Goal: Obtain resource: Download file/media

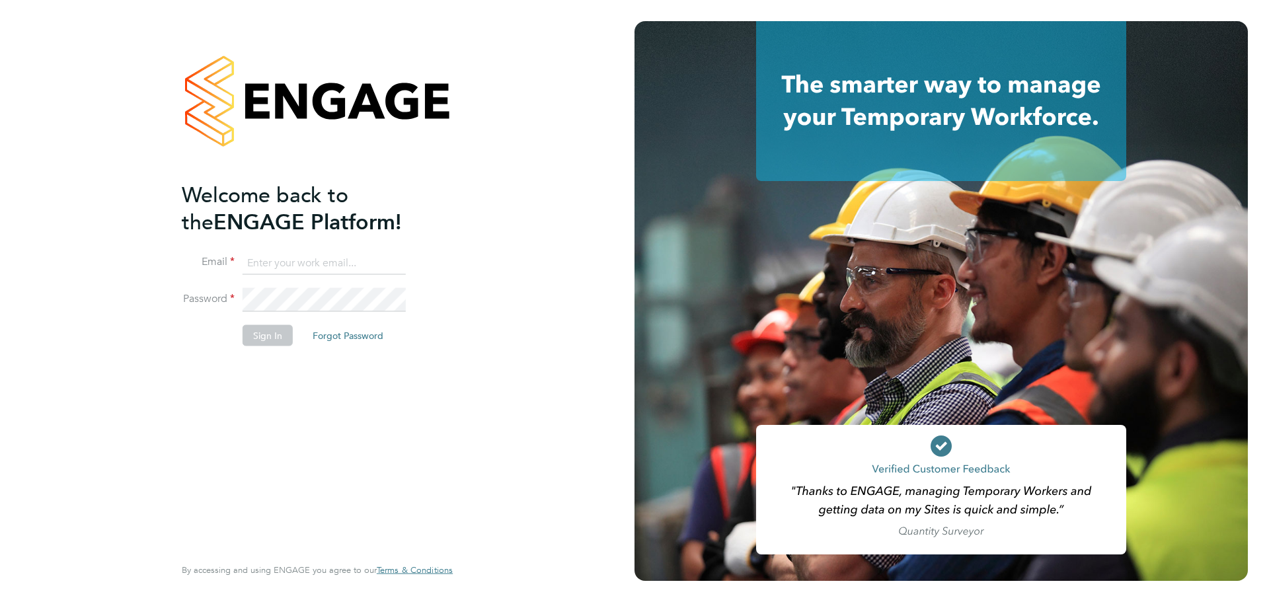
type input "Emily.Summerfield@wates.co.uk"
click at [262, 331] on button "Sign In" at bounding box center [268, 335] width 50 height 21
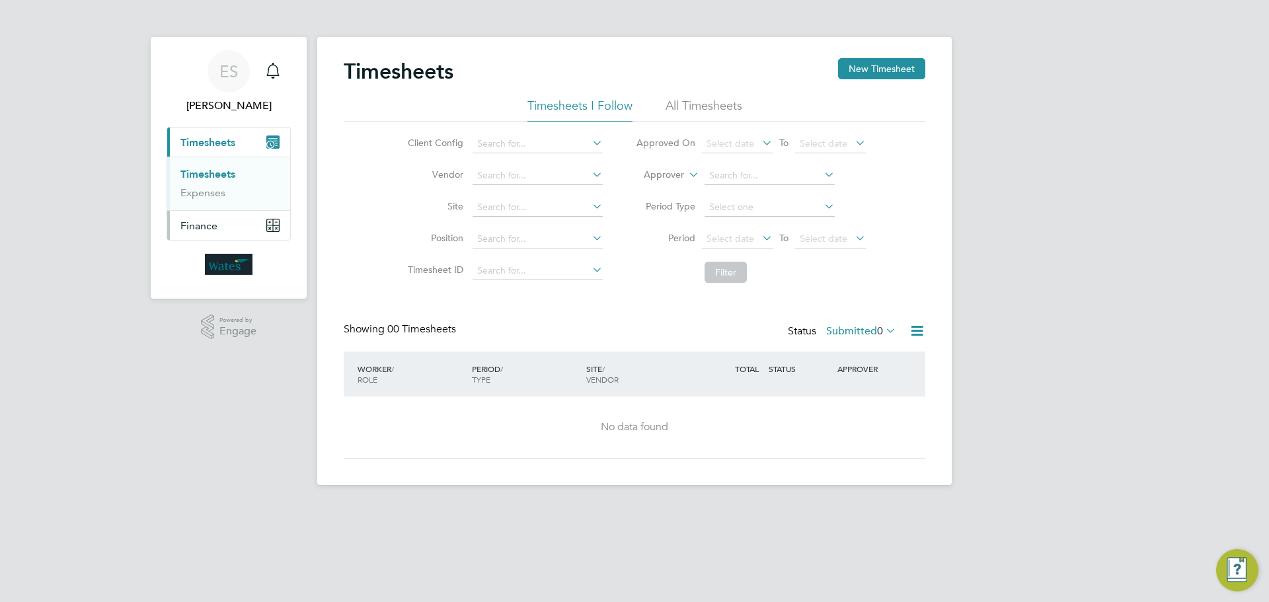
click at [233, 218] on button "Finance" at bounding box center [228, 225] width 123 height 29
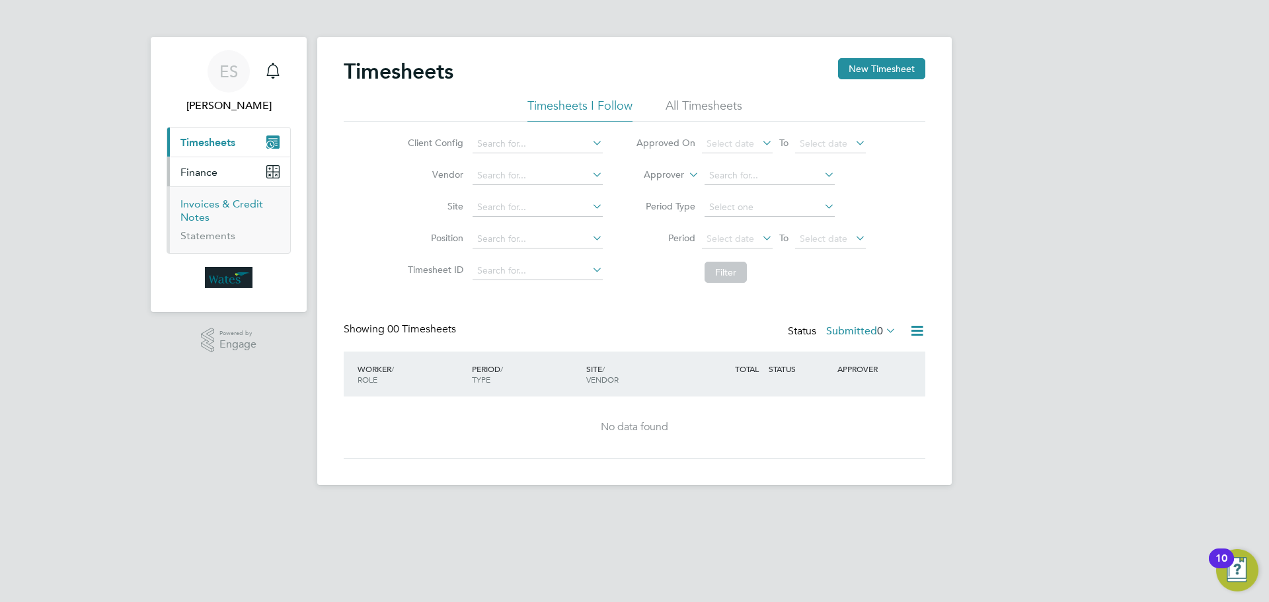
click at [200, 216] on link "Invoices & Credit Notes" at bounding box center [221, 211] width 83 height 26
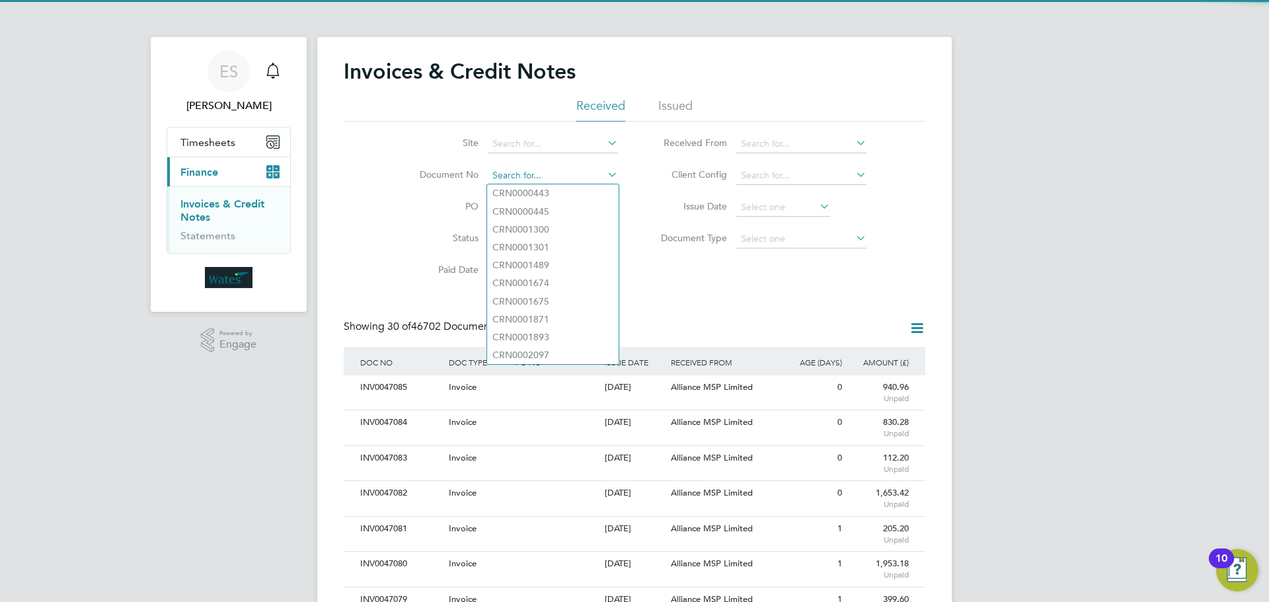
paste input "INV0047064"
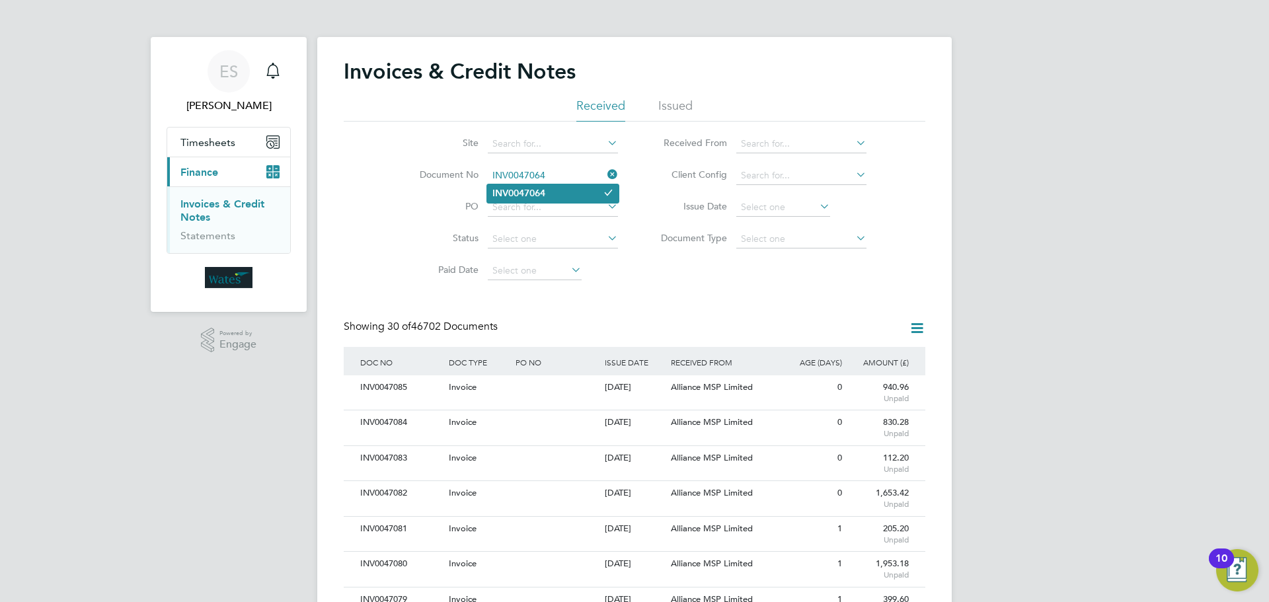
type input "INV0047064"
click at [571, 201] on li "INV0047064" at bounding box center [553, 193] width 132 height 18
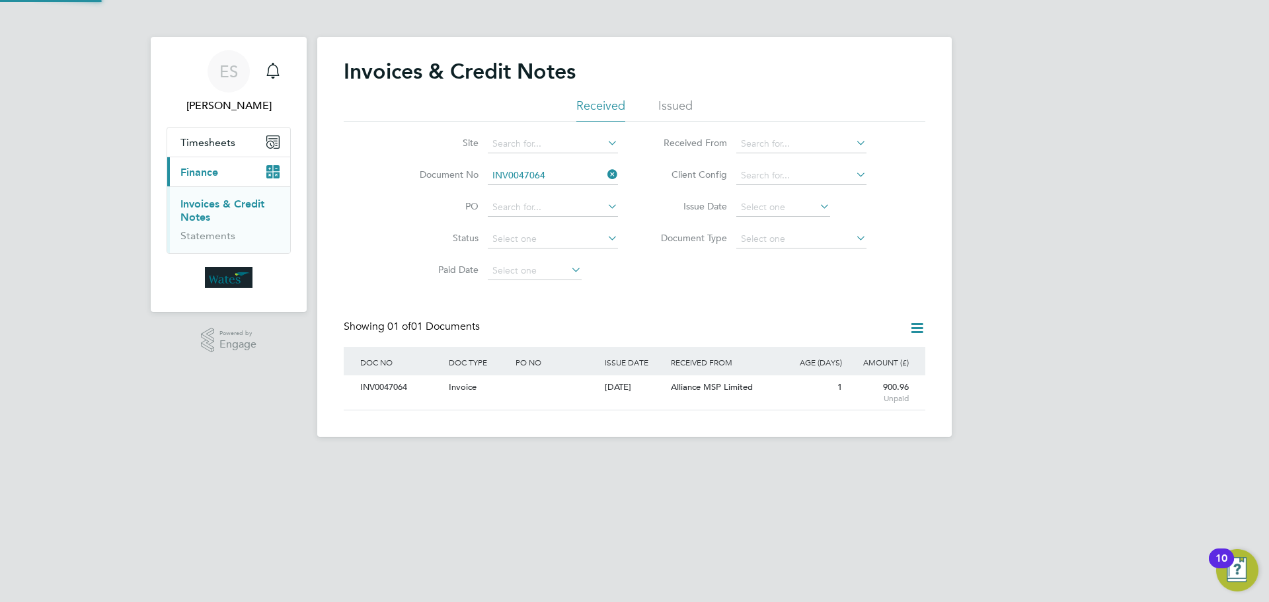
scroll to position [25, 90]
click at [392, 389] on div "INV0047064" at bounding box center [401, 388] width 89 height 24
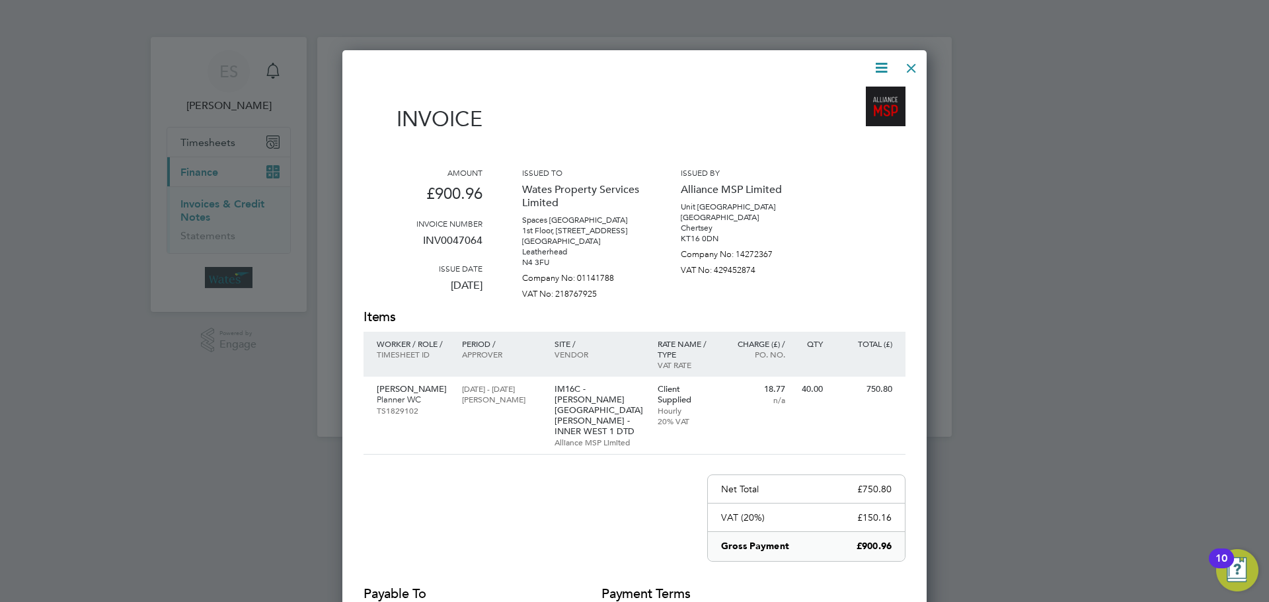
scroll to position [639, 585]
click at [879, 63] on icon at bounding box center [881, 68] width 17 height 17
click at [863, 97] on li "Download Invoice" at bounding box center [841, 99] width 91 height 19
click at [879, 63] on icon at bounding box center [881, 68] width 17 height 17
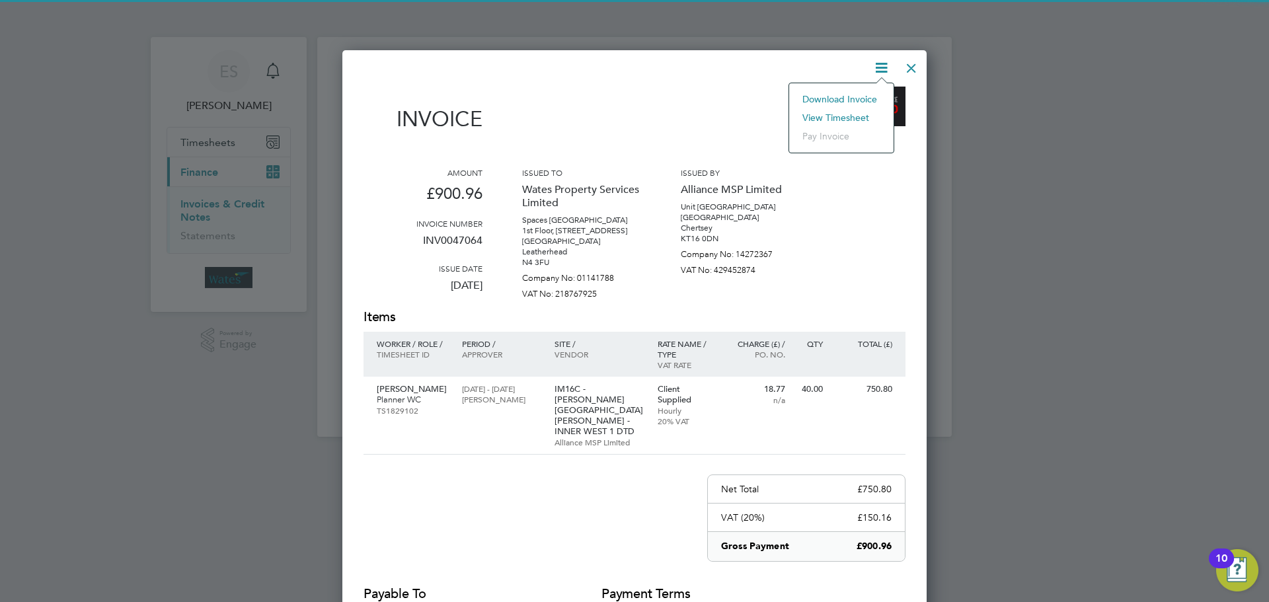
click at [835, 114] on li "View timesheet" at bounding box center [841, 117] width 91 height 19
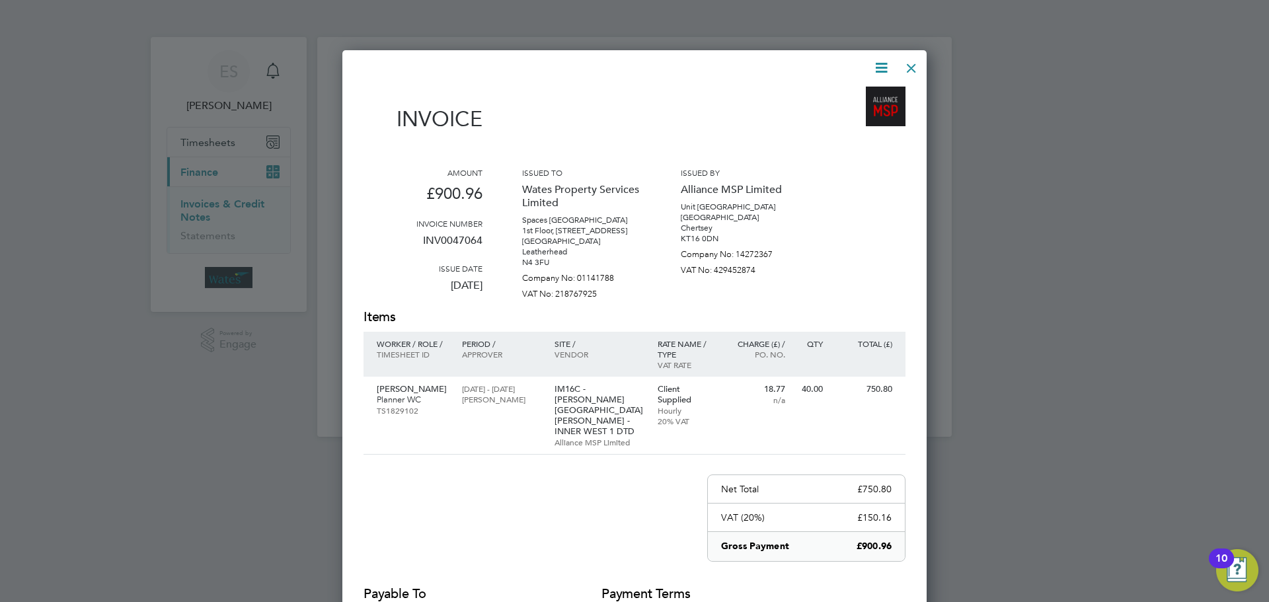
click at [911, 65] on div at bounding box center [912, 65] width 24 height 24
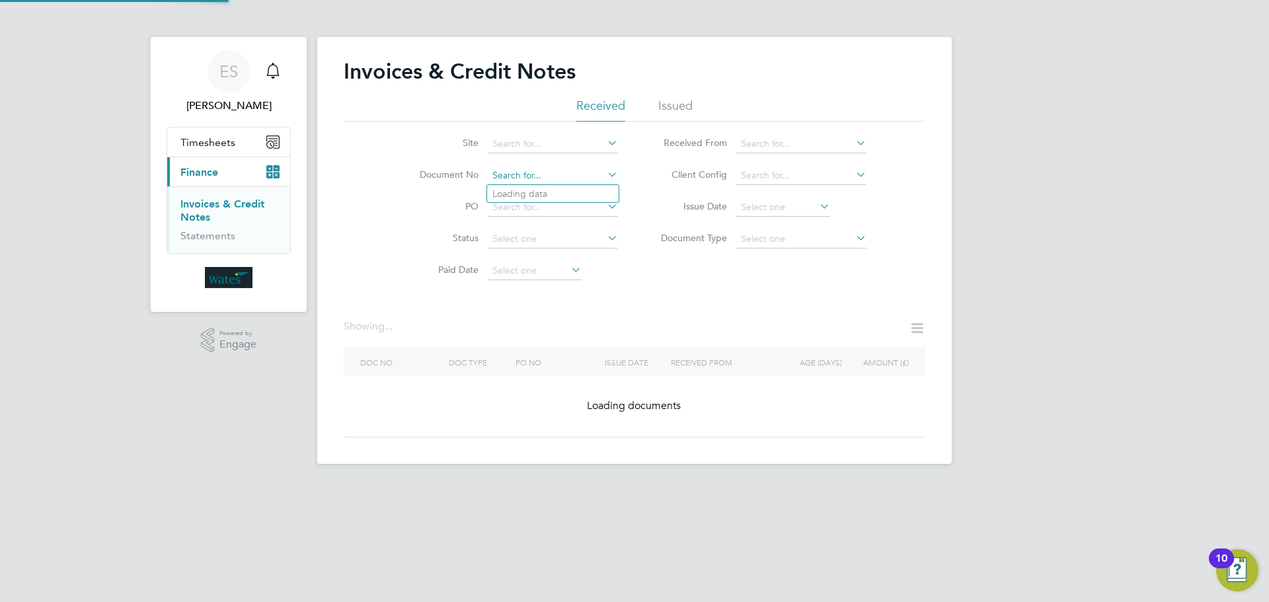
click at [539, 180] on input at bounding box center [553, 176] width 130 height 19
paste input "INV0047065"
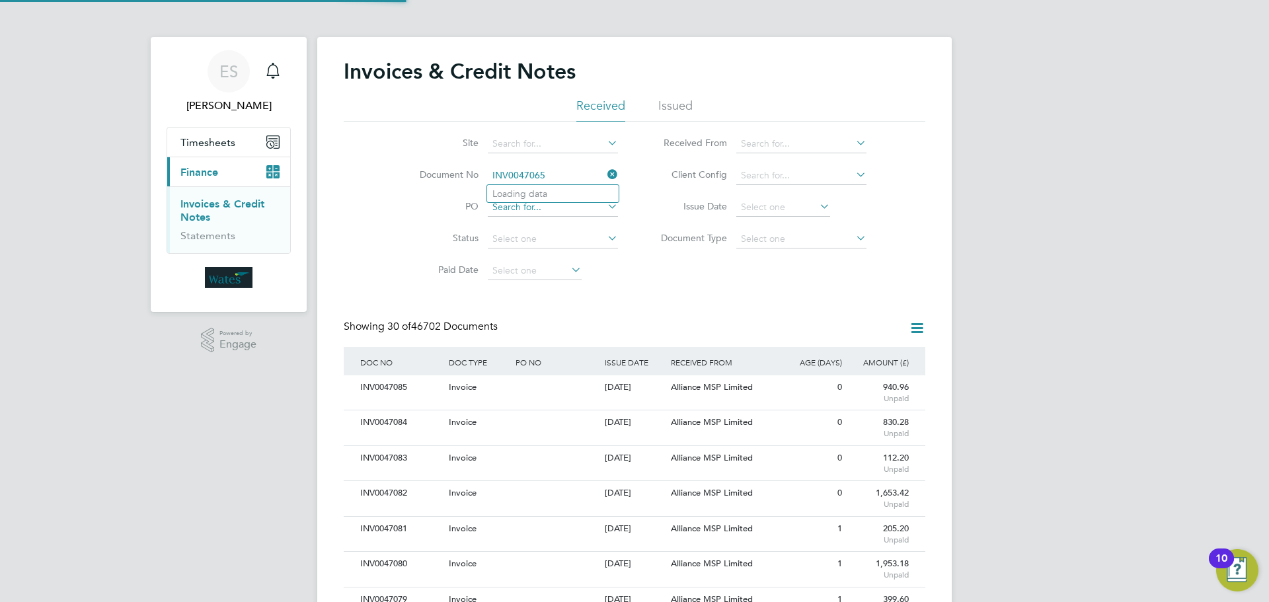
scroll to position [25, 90]
type input "INV0047065"
click at [508, 195] on b "INV0047065" at bounding box center [519, 193] width 53 height 11
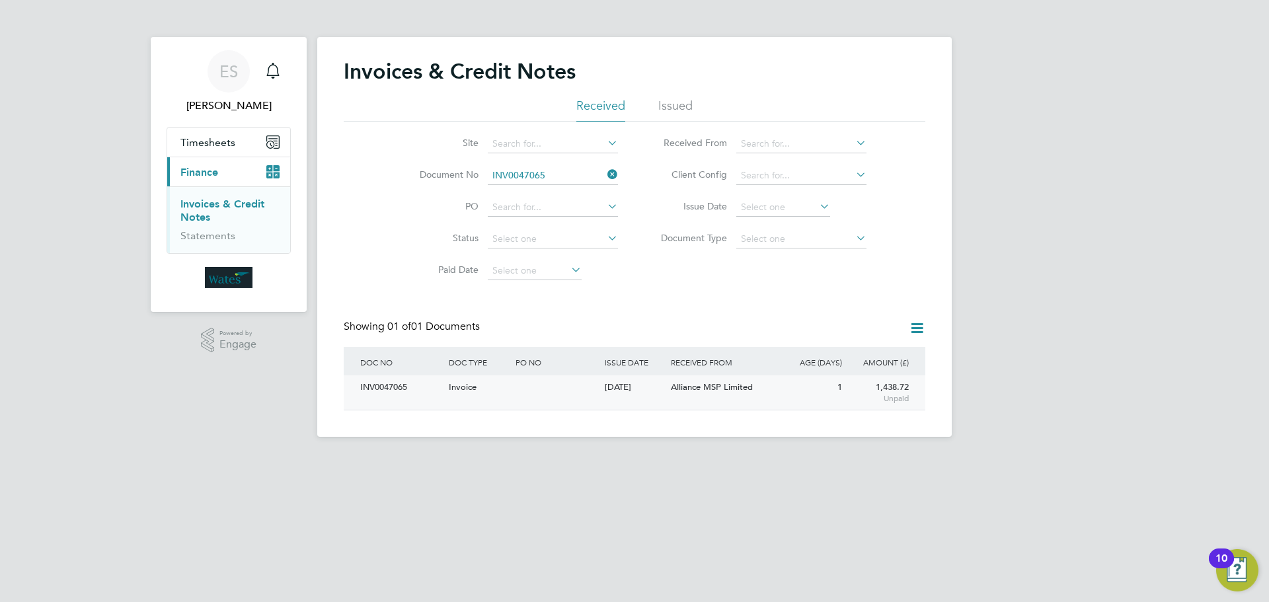
click at [385, 378] on div "INV0047065" at bounding box center [401, 388] width 89 height 24
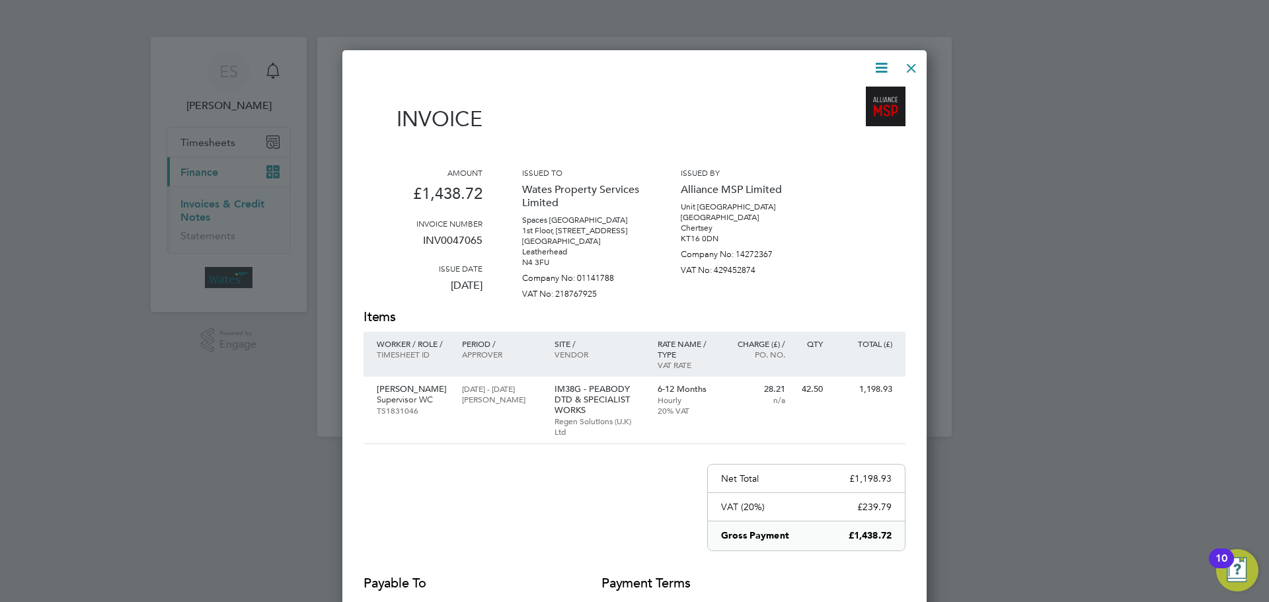
click at [883, 65] on icon at bounding box center [881, 68] width 17 height 17
click at [854, 93] on li "Download Invoice" at bounding box center [841, 99] width 91 height 19
click at [874, 62] on icon at bounding box center [881, 68] width 17 height 17
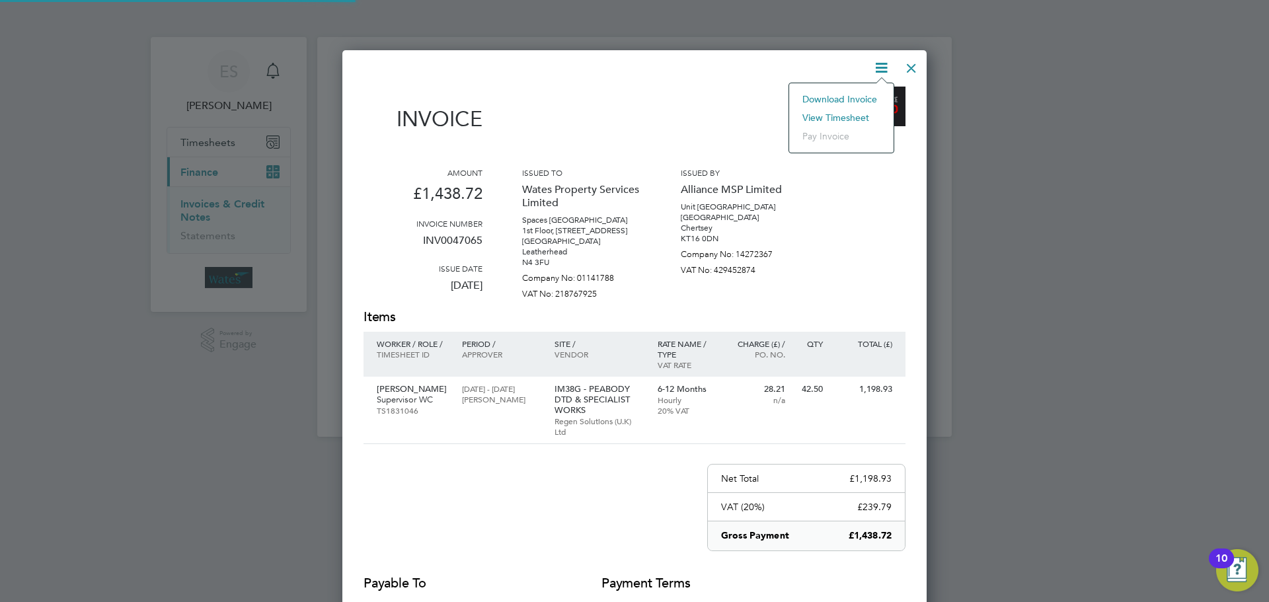
click at [835, 114] on li "View timesheet" at bounding box center [841, 117] width 91 height 19
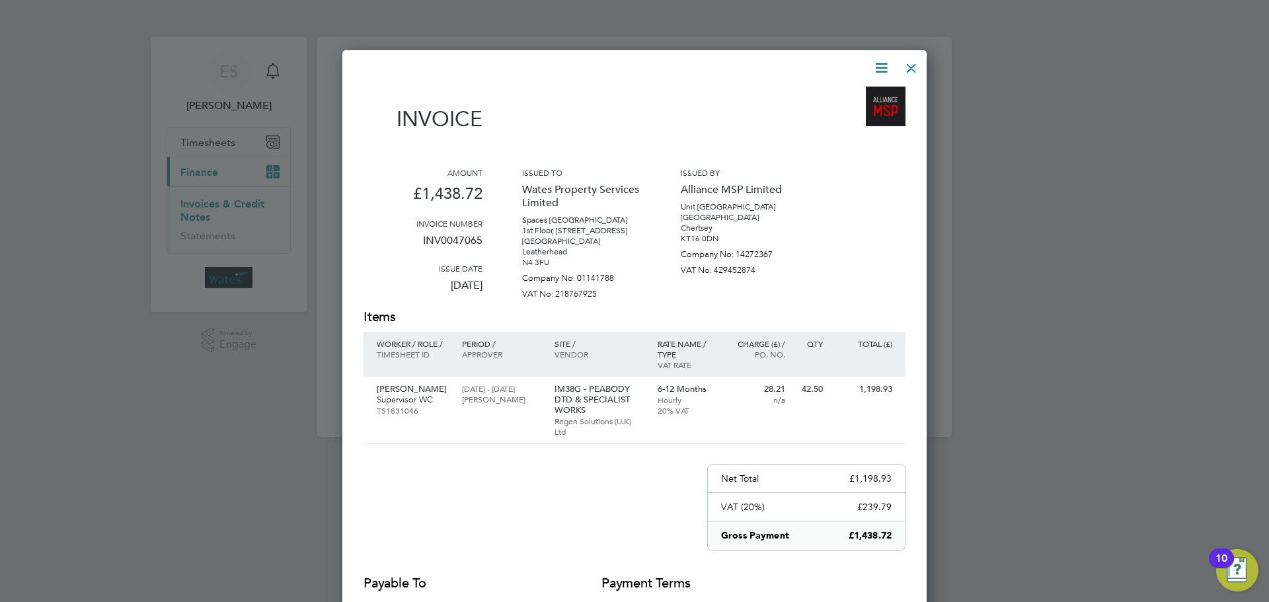
click at [910, 70] on div at bounding box center [912, 65] width 24 height 24
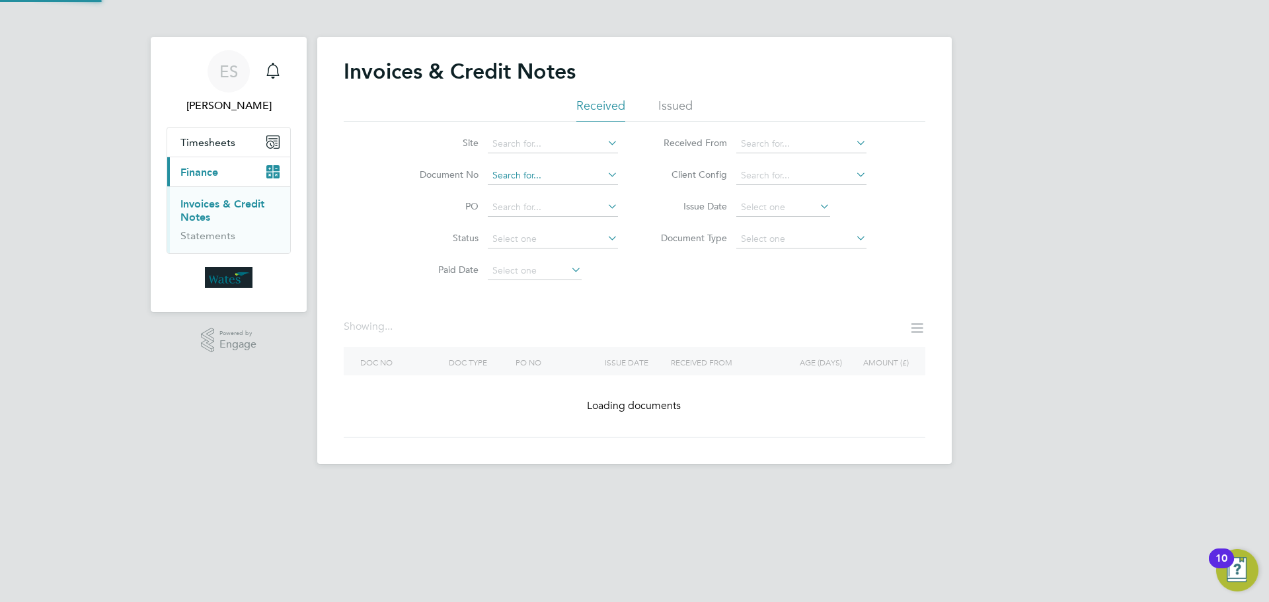
click at [535, 176] on input at bounding box center [553, 176] width 130 height 19
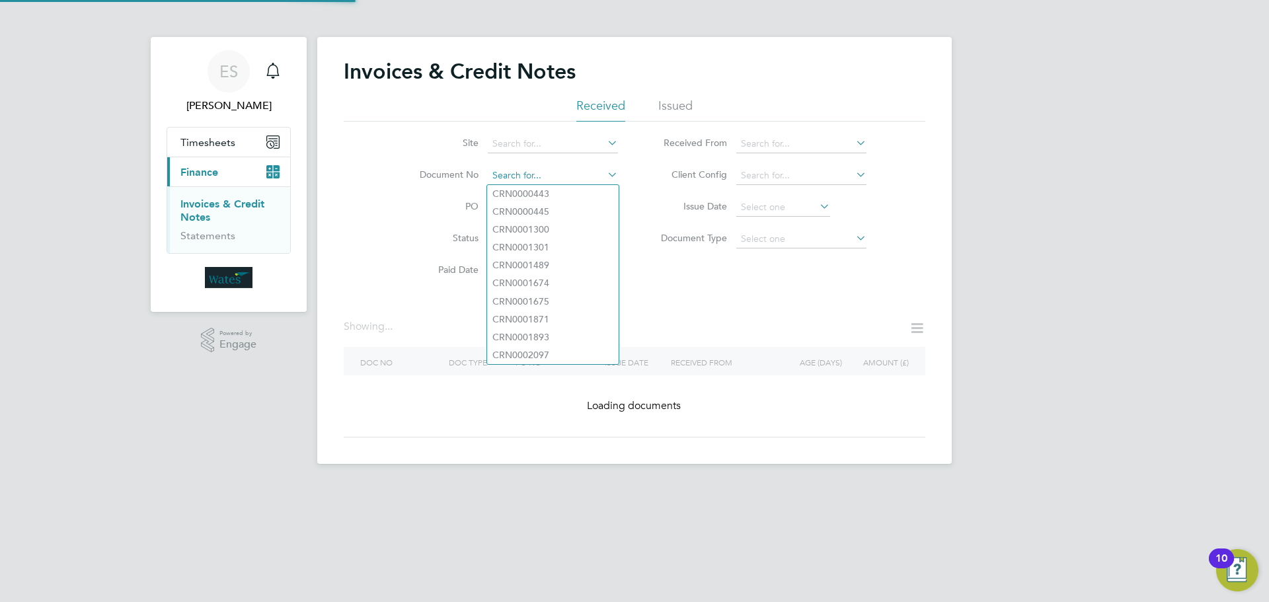
paste input "INV0047066"
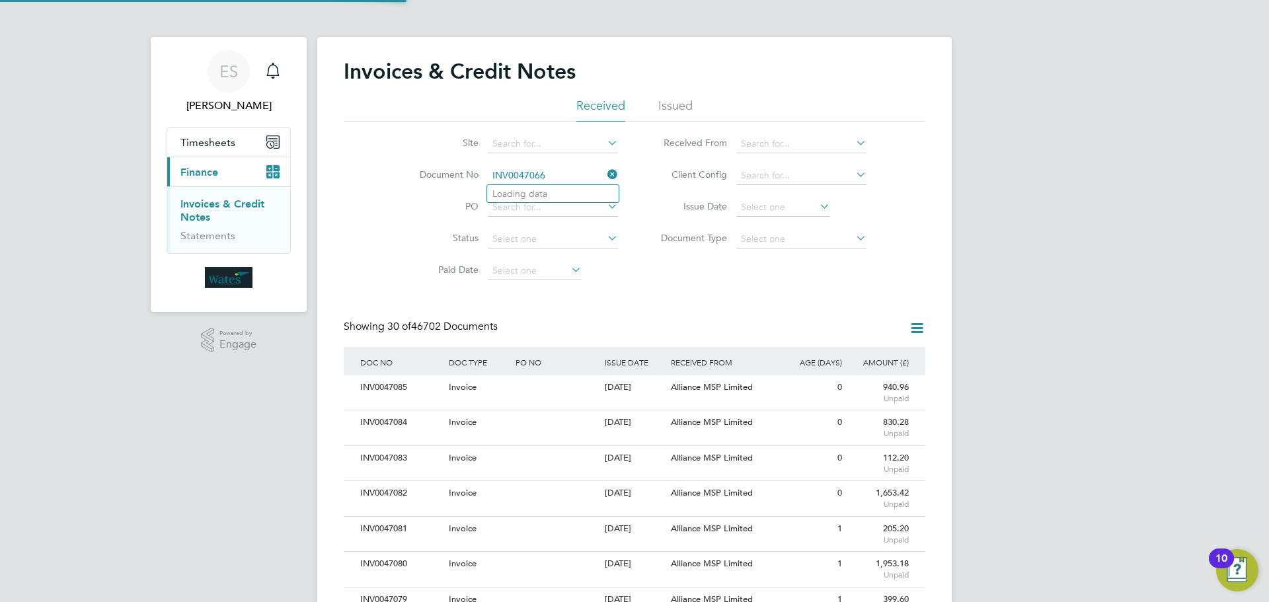
scroll to position [25, 112]
type input "INV0047066"
click at [553, 194] on li "INV0047066" at bounding box center [553, 194] width 132 height 18
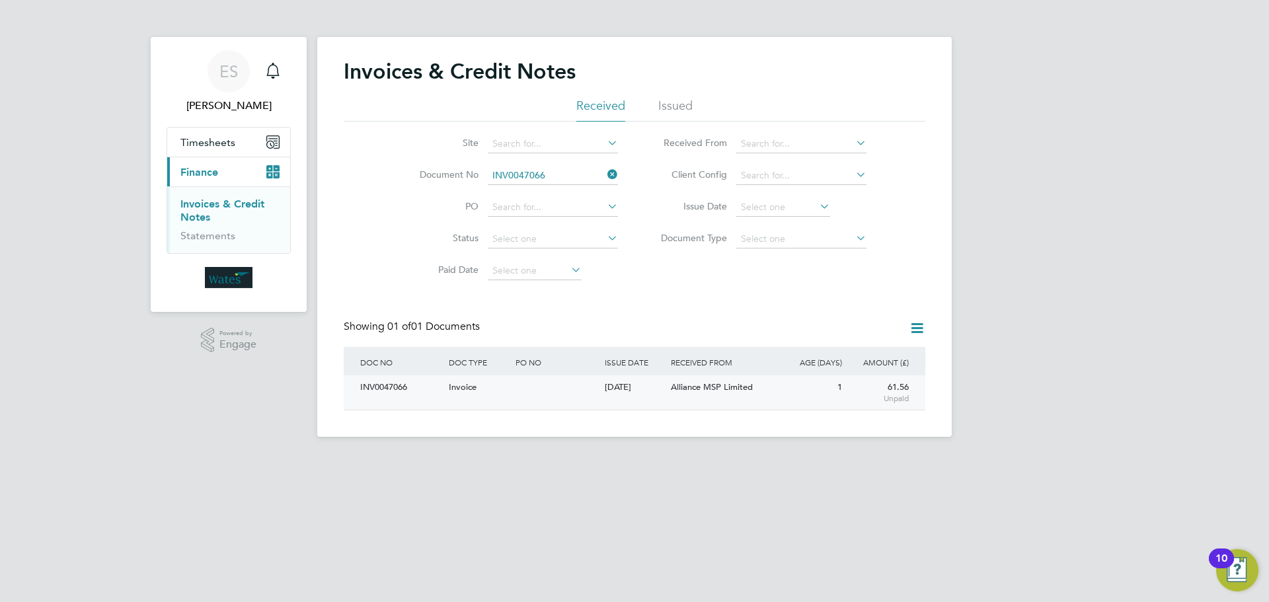
click at [383, 386] on div "INV0047066" at bounding box center [401, 388] width 89 height 24
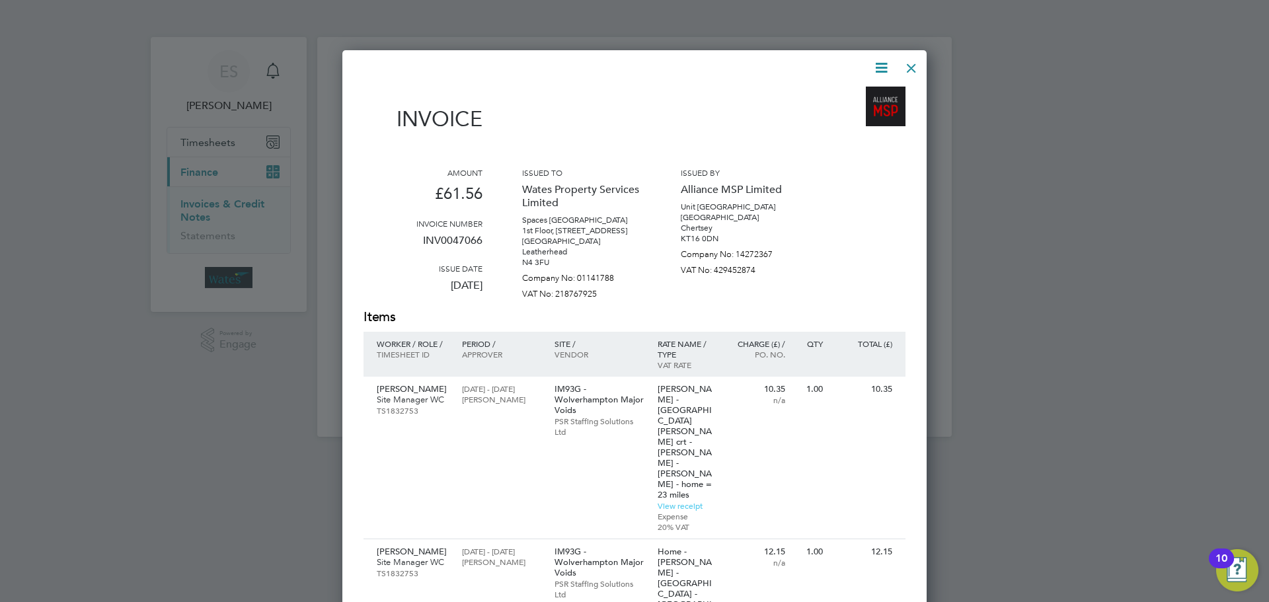
click at [869, 65] on div at bounding box center [627, 68] width 526 height 17
click at [873, 60] on icon at bounding box center [881, 68] width 17 height 17
click at [854, 91] on li "Download Invoice" at bounding box center [841, 99] width 91 height 19
click at [875, 64] on icon at bounding box center [881, 68] width 17 height 17
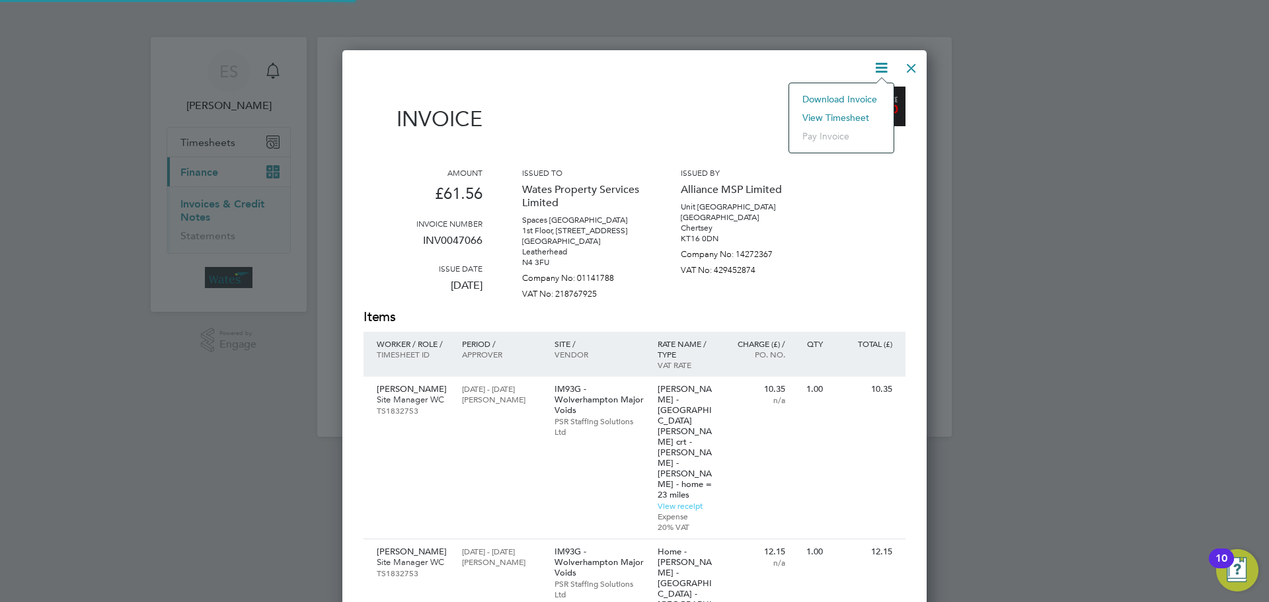
click at [848, 114] on li "View timesheet" at bounding box center [841, 117] width 91 height 19
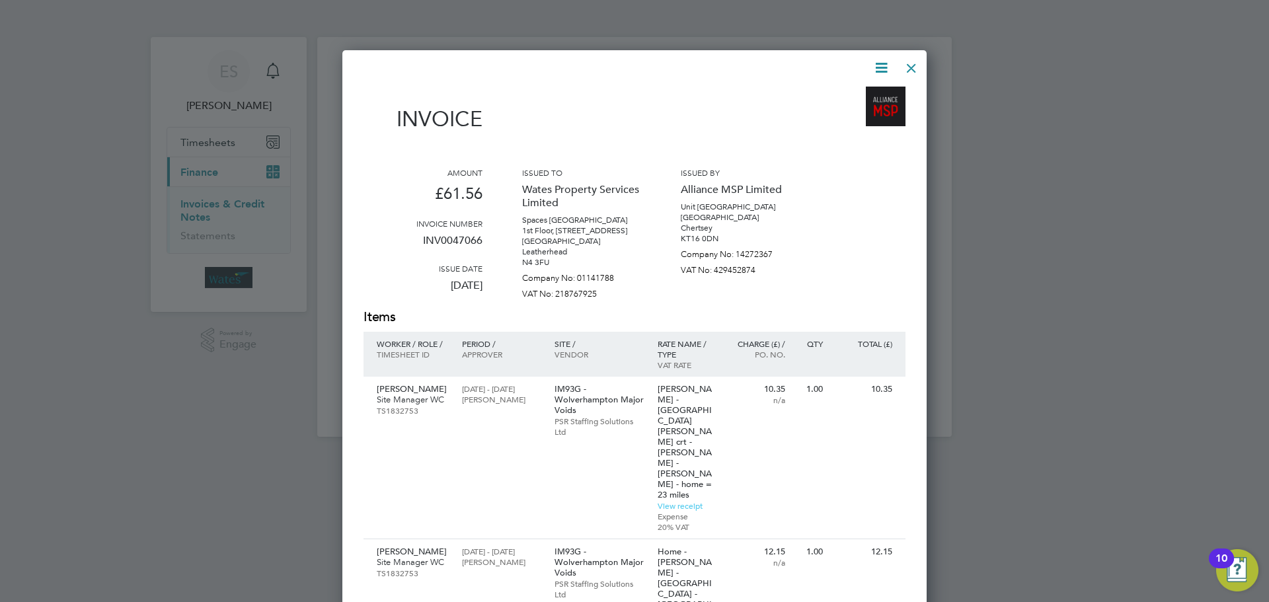
click at [916, 65] on div at bounding box center [912, 65] width 24 height 24
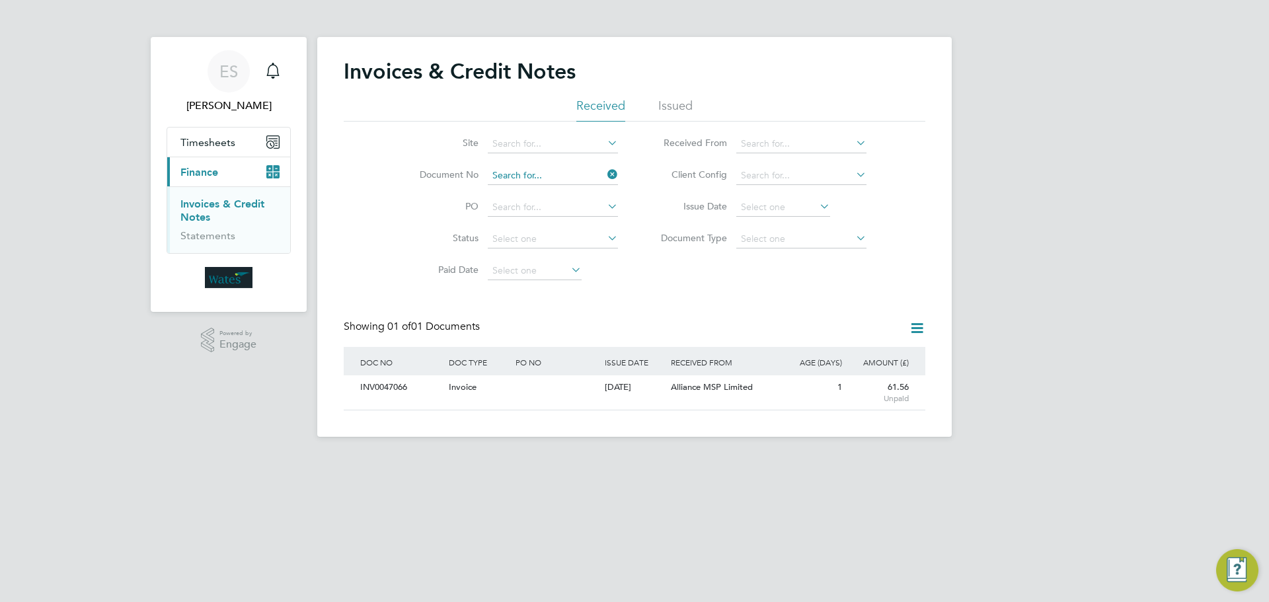
click at [601, 172] on input at bounding box center [553, 176] width 130 height 19
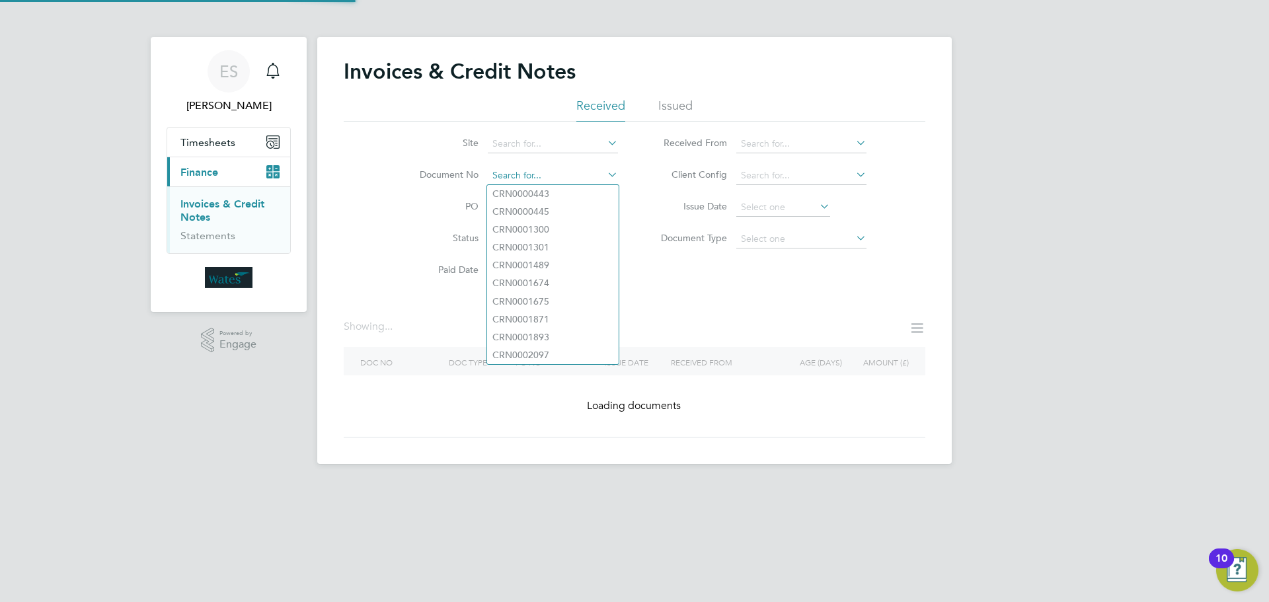
paste input "INV0047067"
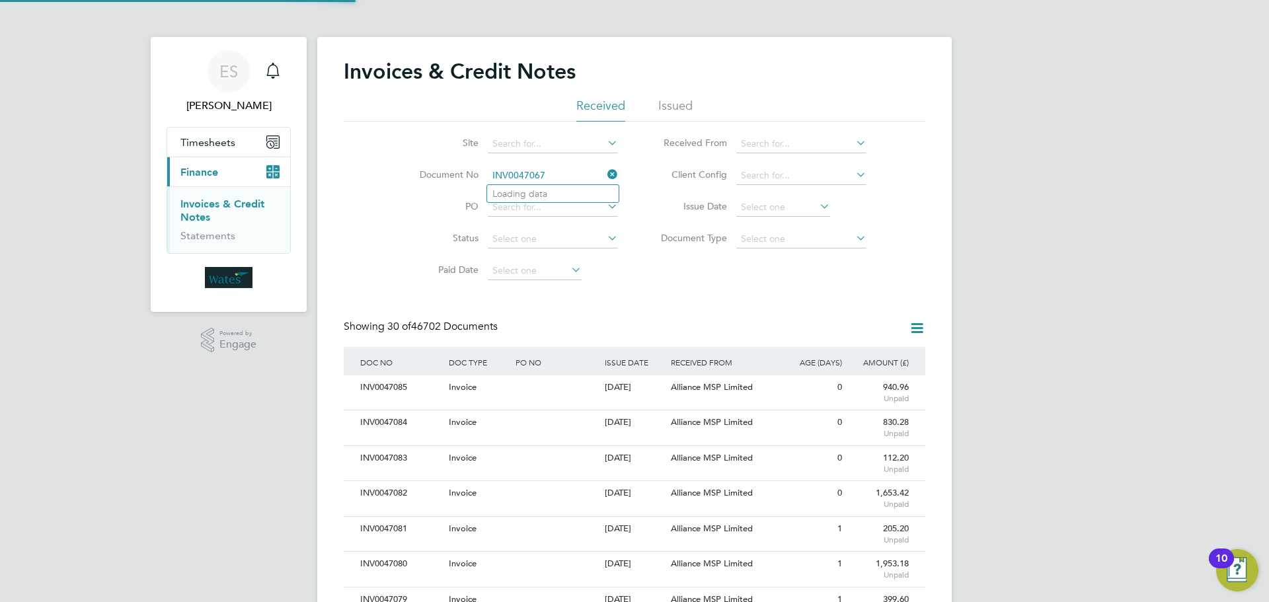
scroll to position [25, 90]
type input "INV0047067"
click at [517, 185] on li "INV0047067" at bounding box center [553, 194] width 132 height 18
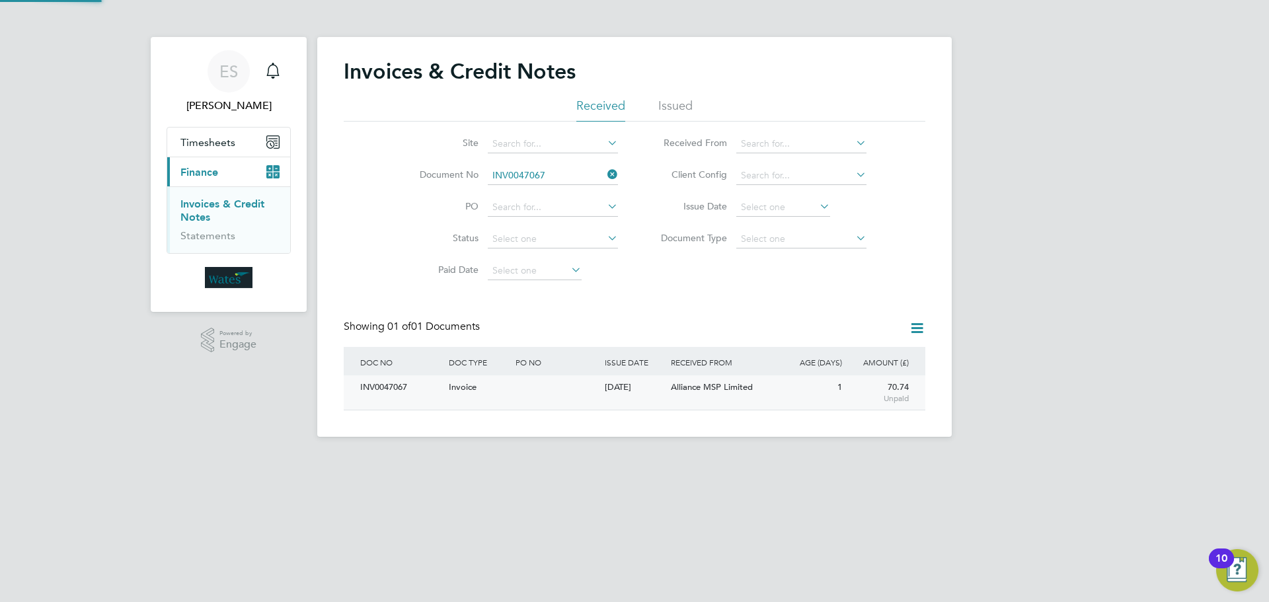
click at [384, 388] on div "INV0047067" at bounding box center [401, 388] width 89 height 24
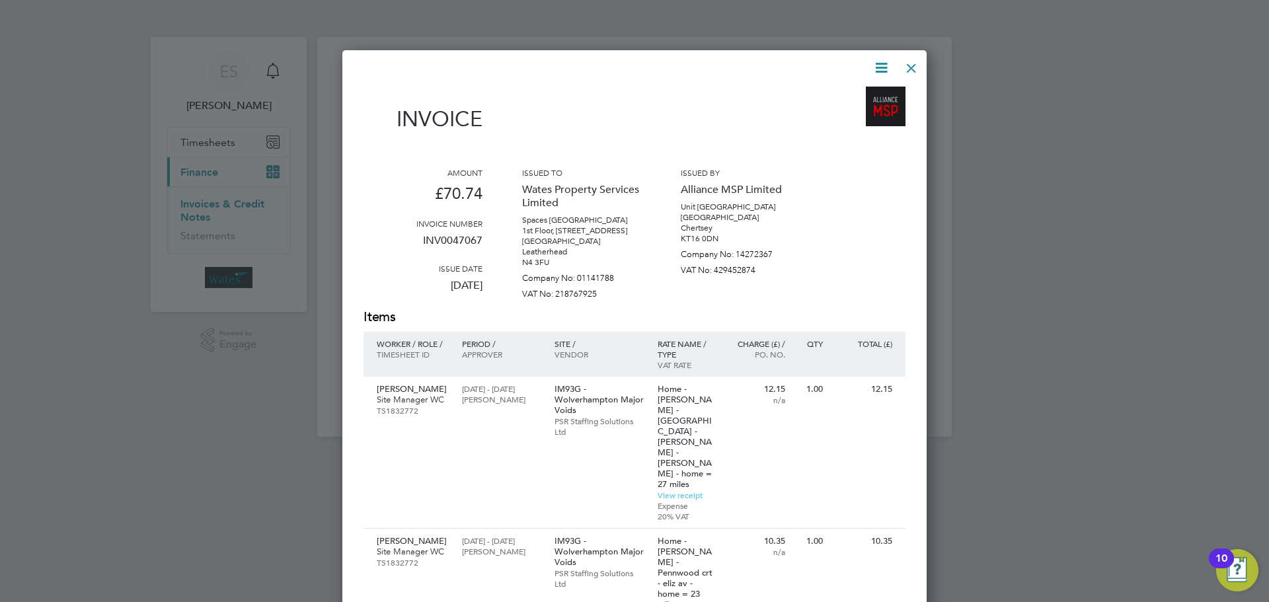
click at [881, 62] on icon at bounding box center [881, 68] width 17 height 17
click at [863, 96] on li "Download Invoice" at bounding box center [841, 99] width 91 height 19
click at [879, 66] on icon at bounding box center [881, 68] width 17 height 17
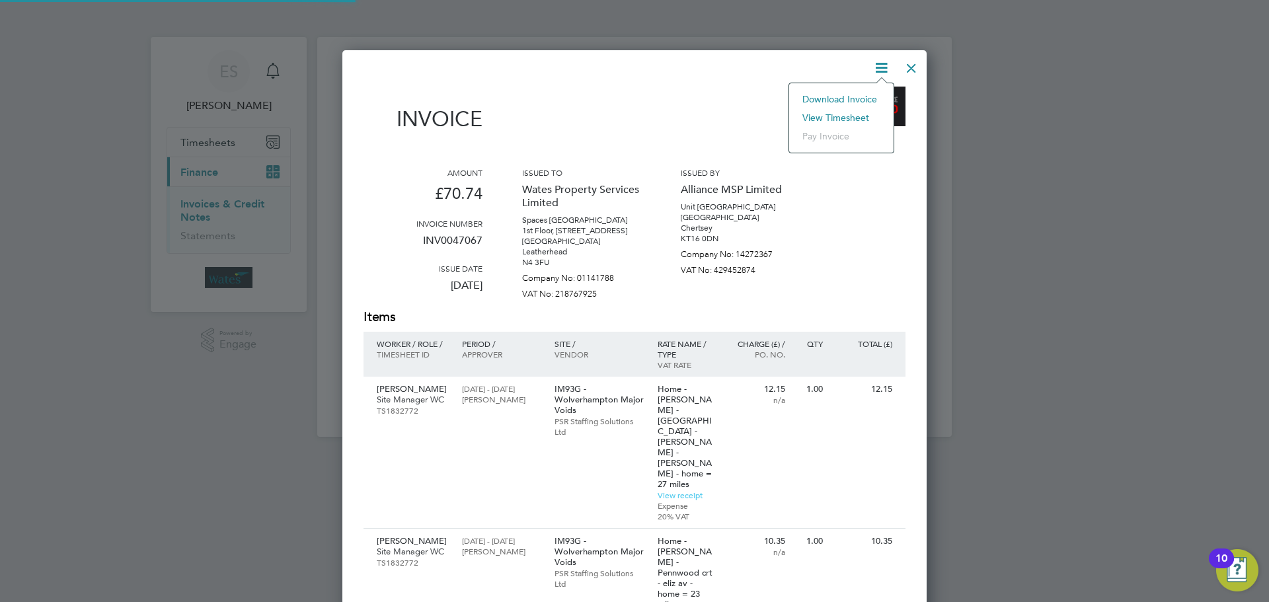
click at [839, 110] on li "View timesheet" at bounding box center [841, 117] width 91 height 19
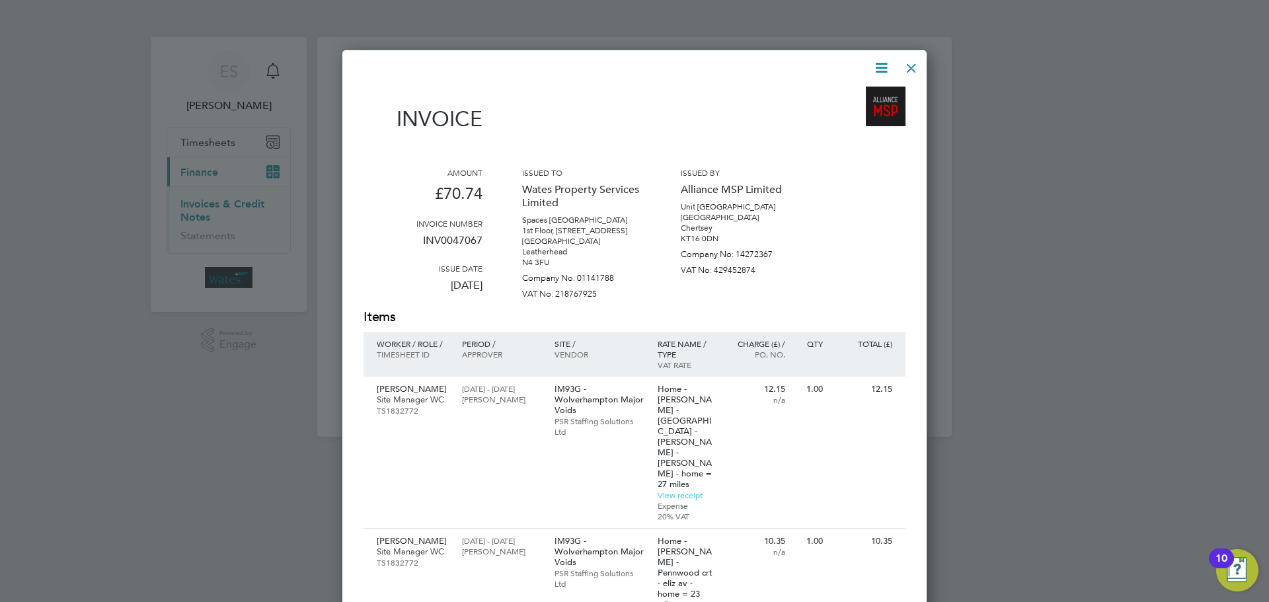
click at [914, 59] on div at bounding box center [912, 65] width 24 height 24
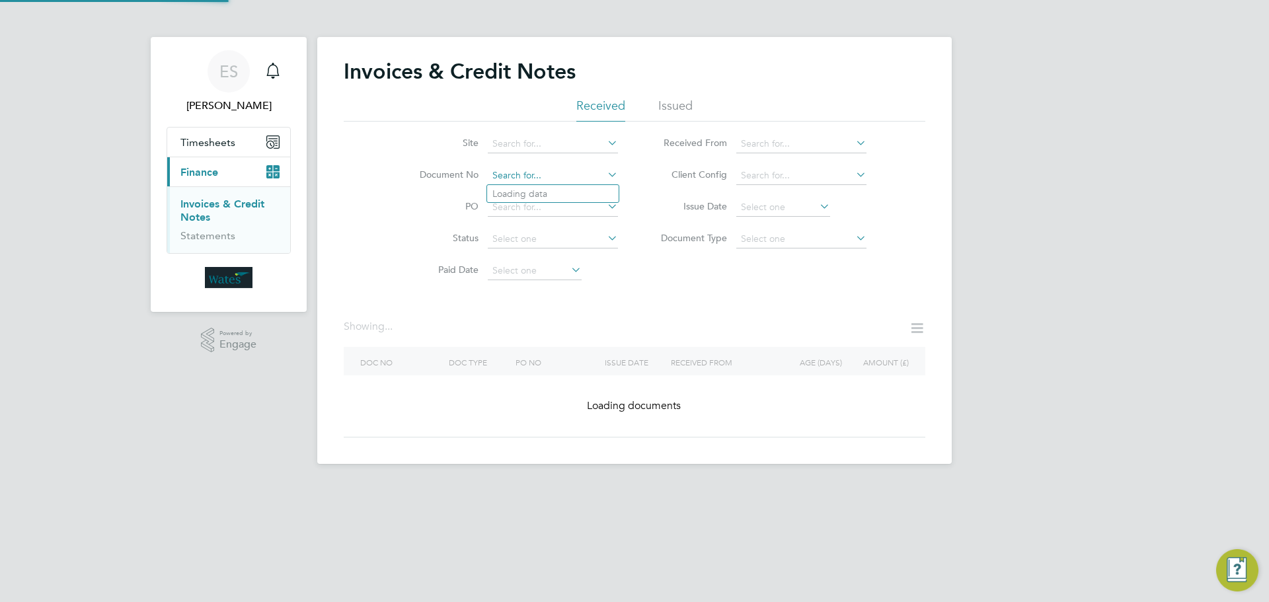
click at [547, 170] on input at bounding box center [553, 176] width 130 height 19
paste input "INV0047068"
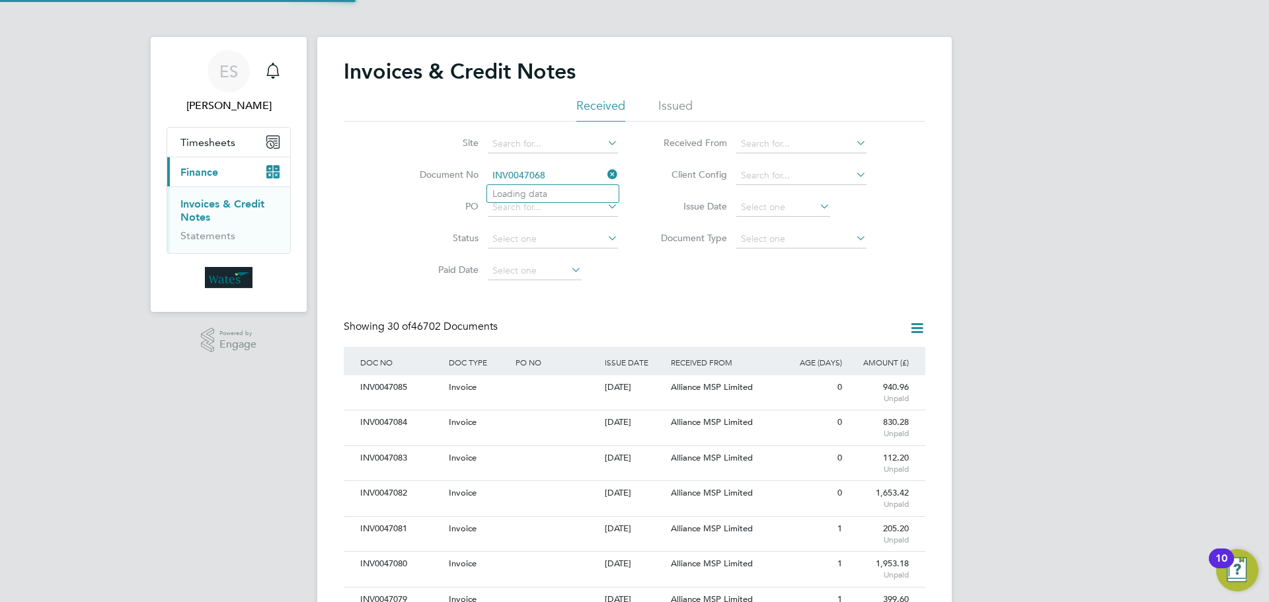
scroll to position [25, 112]
type input "INV0047068"
click at [530, 191] on b "INV0047068" at bounding box center [519, 193] width 53 height 11
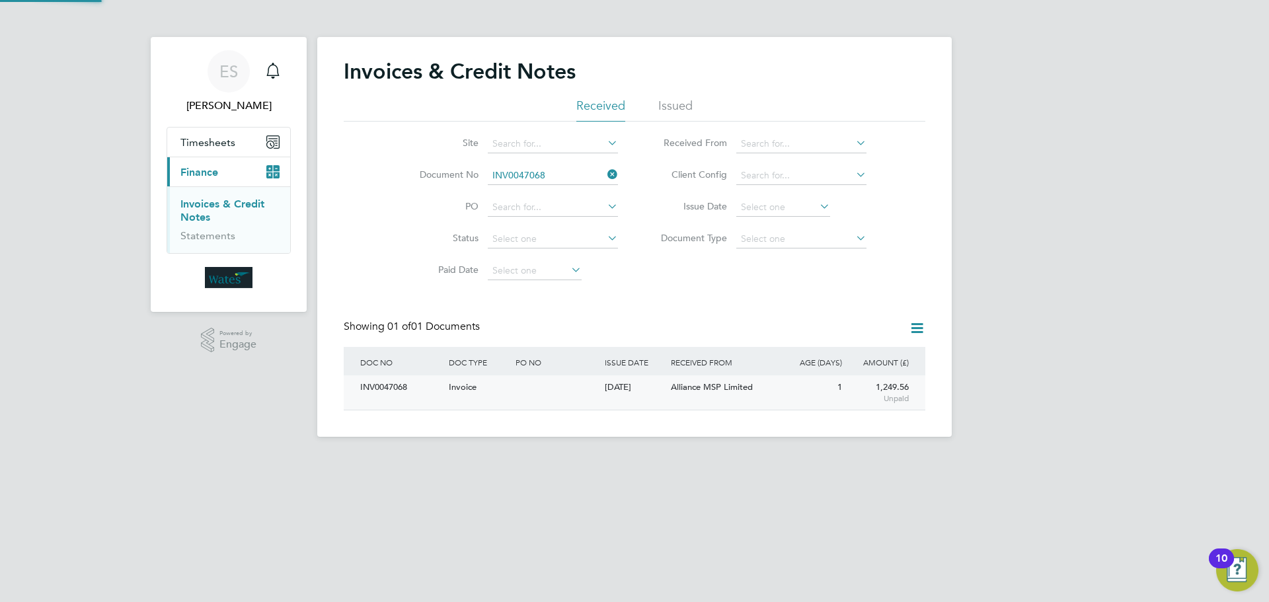
click at [395, 385] on div "INV0047068" at bounding box center [401, 388] width 89 height 24
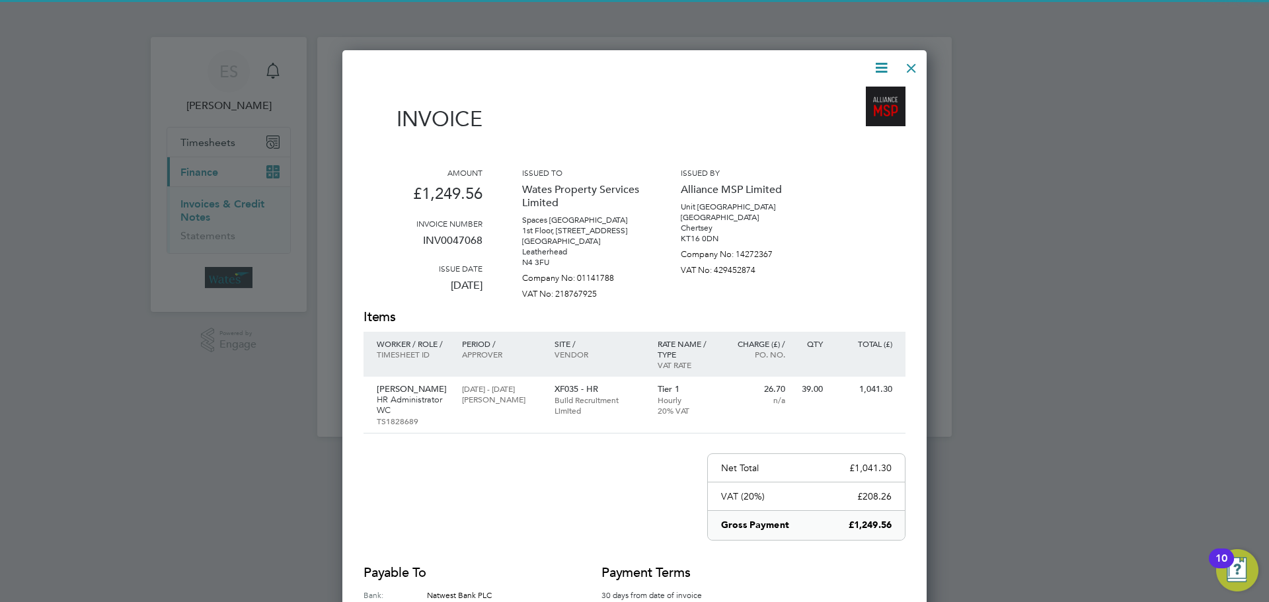
click at [881, 60] on icon at bounding box center [881, 68] width 17 height 17
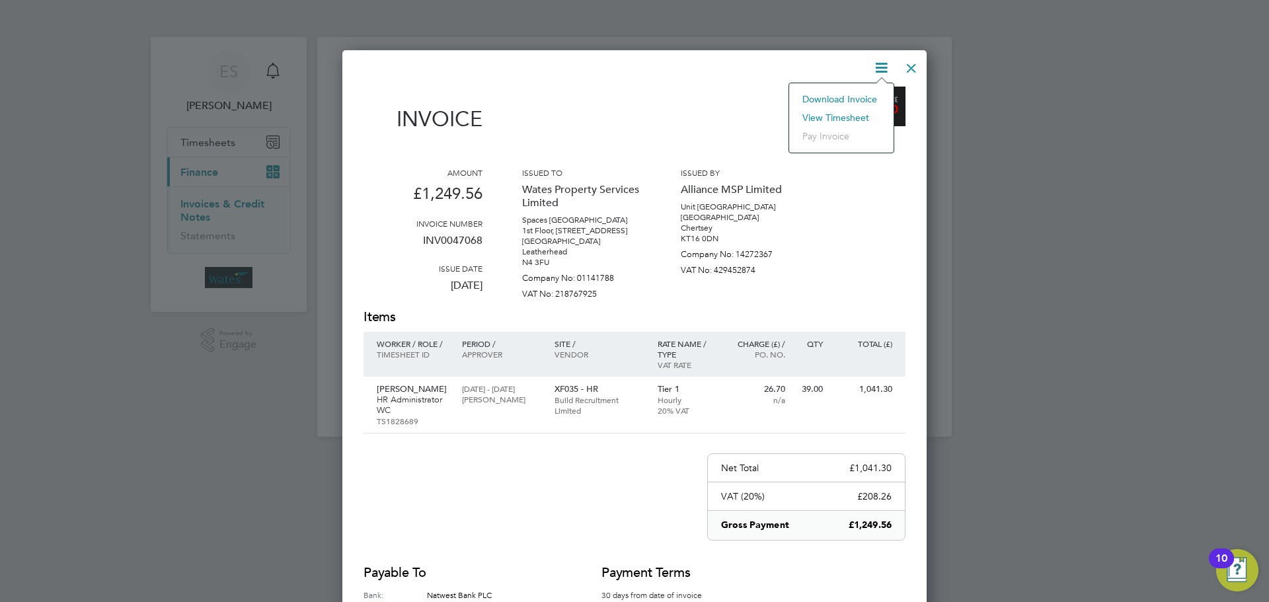
click at [857, 93] on li "Download Invoice" at bounding box center [841, 99] width 91 height 19
click at [878, 66] on icon at bounding box center [881, 68] width 17 height 17
click at [854, 116] on li "View timesheet" at bounding box center [841, 117] width 91 height 19
click at [903, 66] on div at bounding box center [912, 65] width 24 height 24
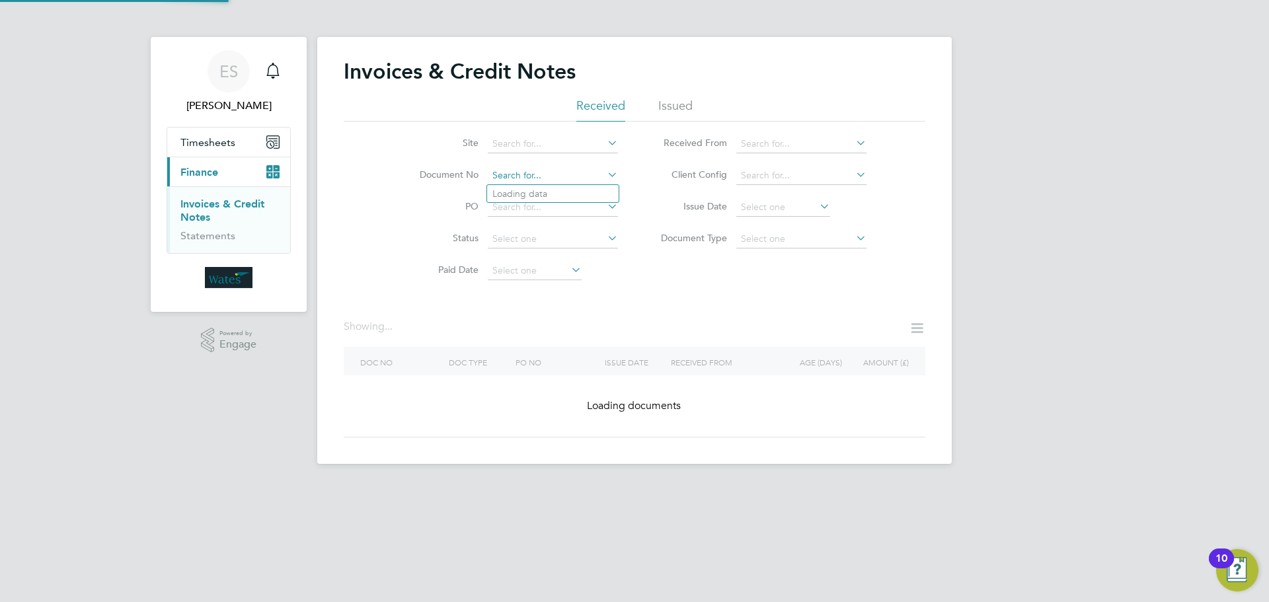
click at [576, 179] on input at bounding box center [553, 176] width 130 height 19
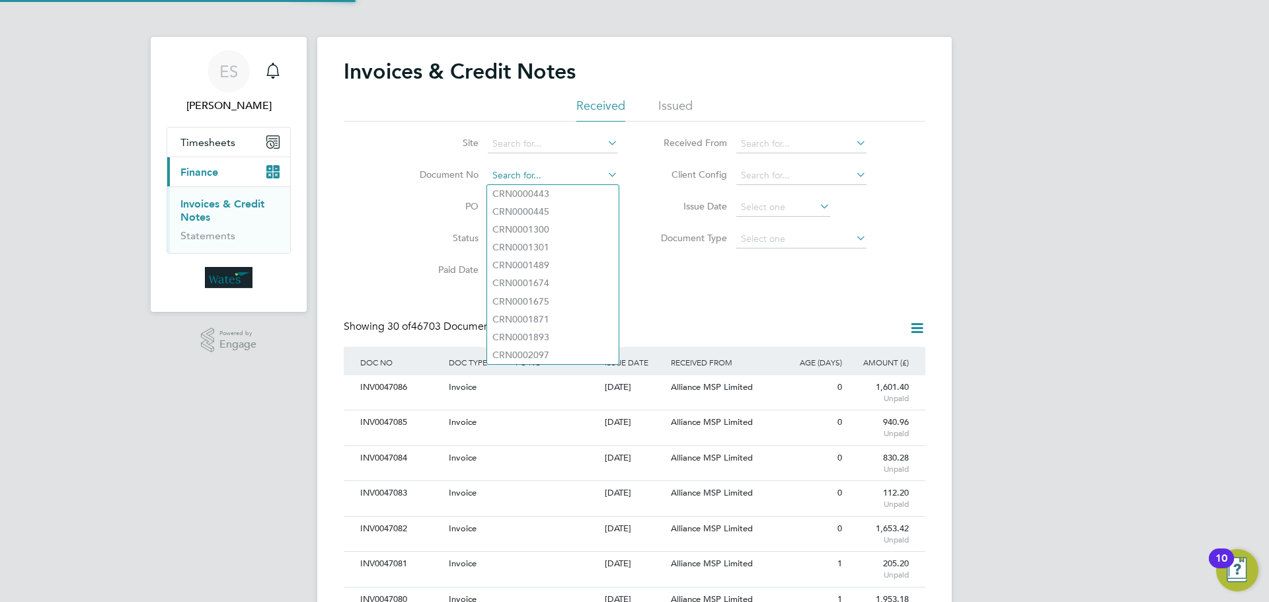
paste input "INV0047069"
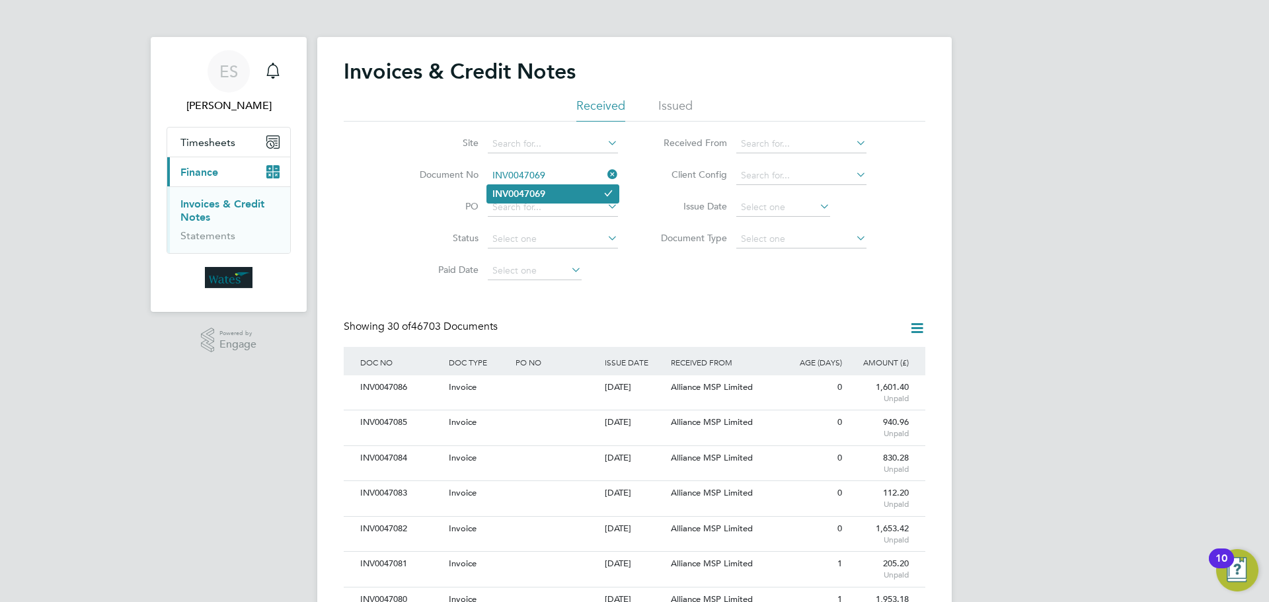
type input "INV0047069"
click at [537, 198] on b "INV0047069" at bounding box center [519, 193] width 53 height 11
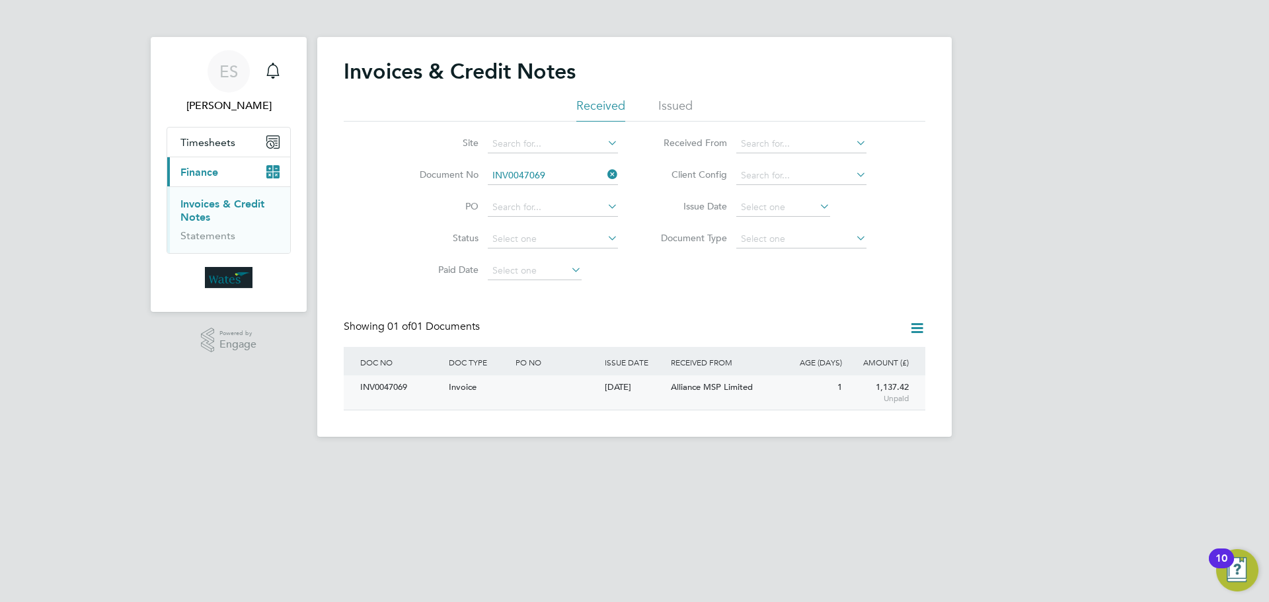
click at [411, 384] on div "INV0047069" at bounding box center [401, 388] width 89 height 24
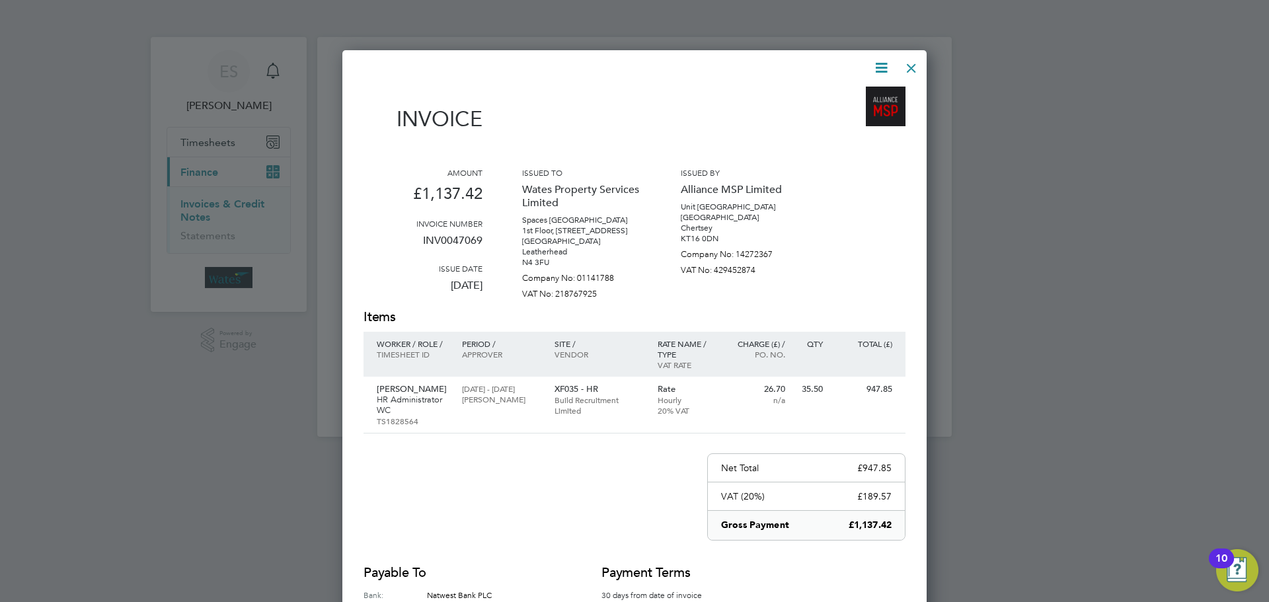
click at [879, 65] on icon at bounding box center [881, 68] width 17 height 17
click at [865, 96] on li "Download Invoice" at bounding box center [841, 99] width 91 height 19
click at [877, 66] on icon at bounding box center [881, 68] width 17 height 17
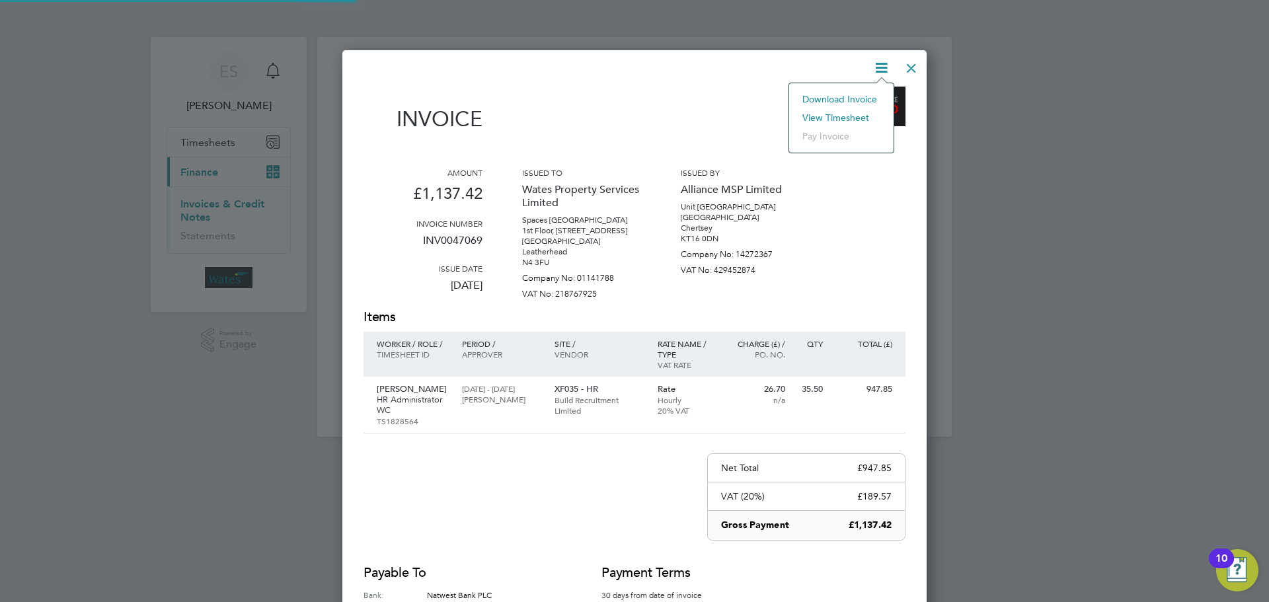
click at [857, 114] on li "View timesheet" at bounding box center [841, 117] width 91 height 19
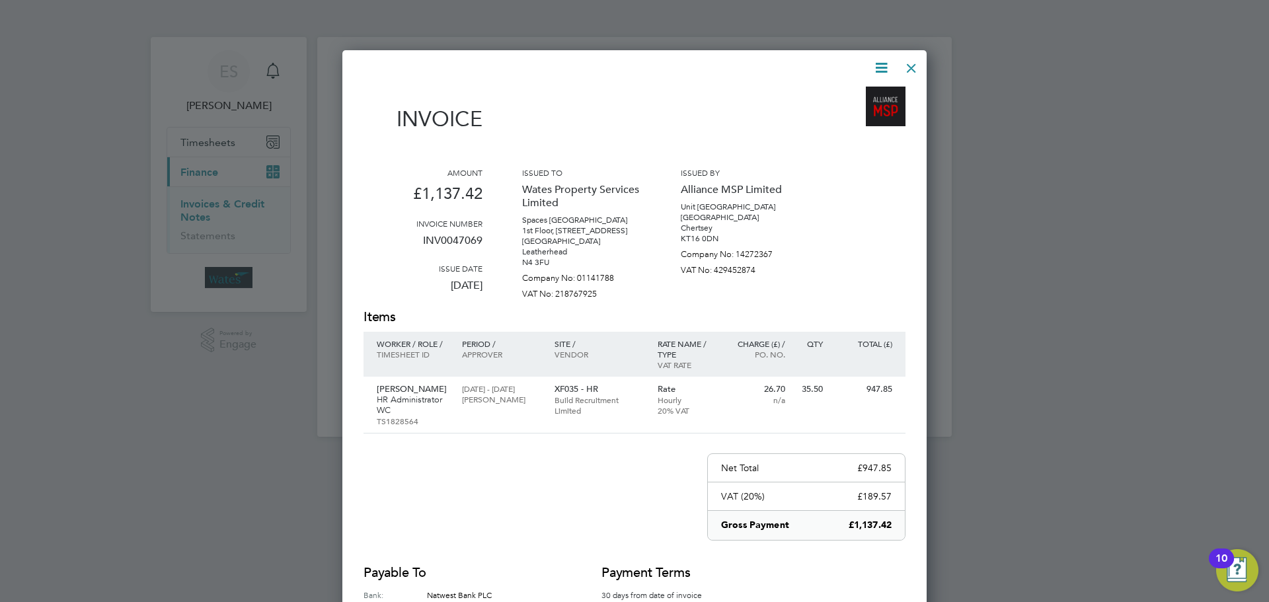
click at [913, 60] on div at bounding box center [912, 65] width 24 height 24
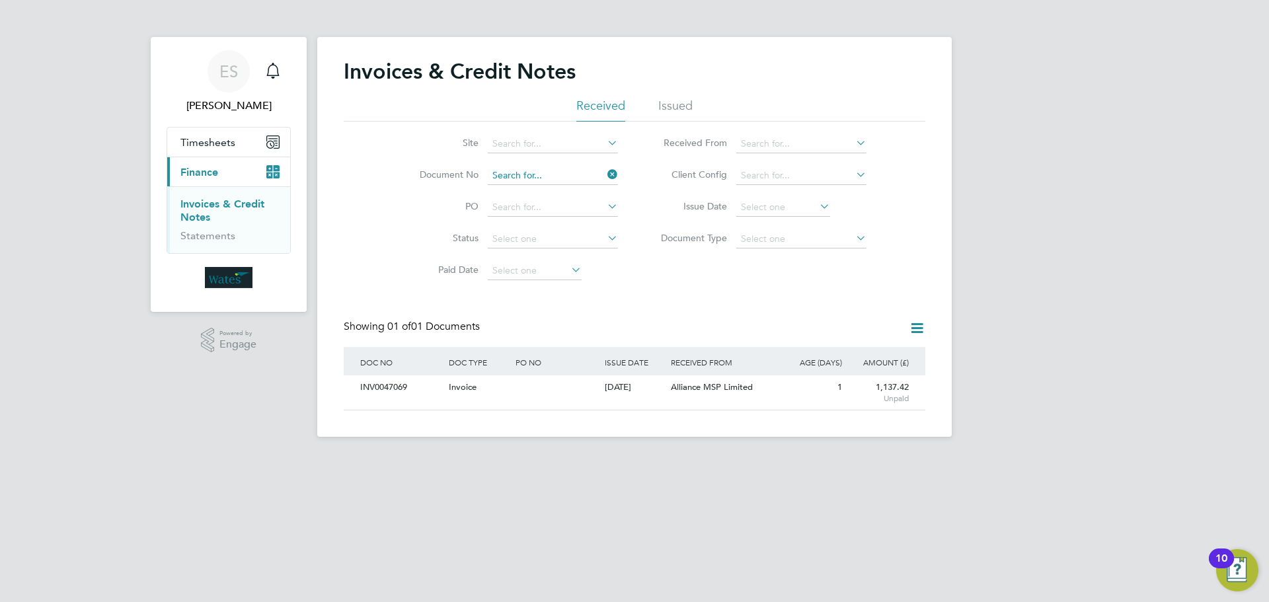
click at [522, 174] on input at bounding box center [553, 176] width 130 height 19
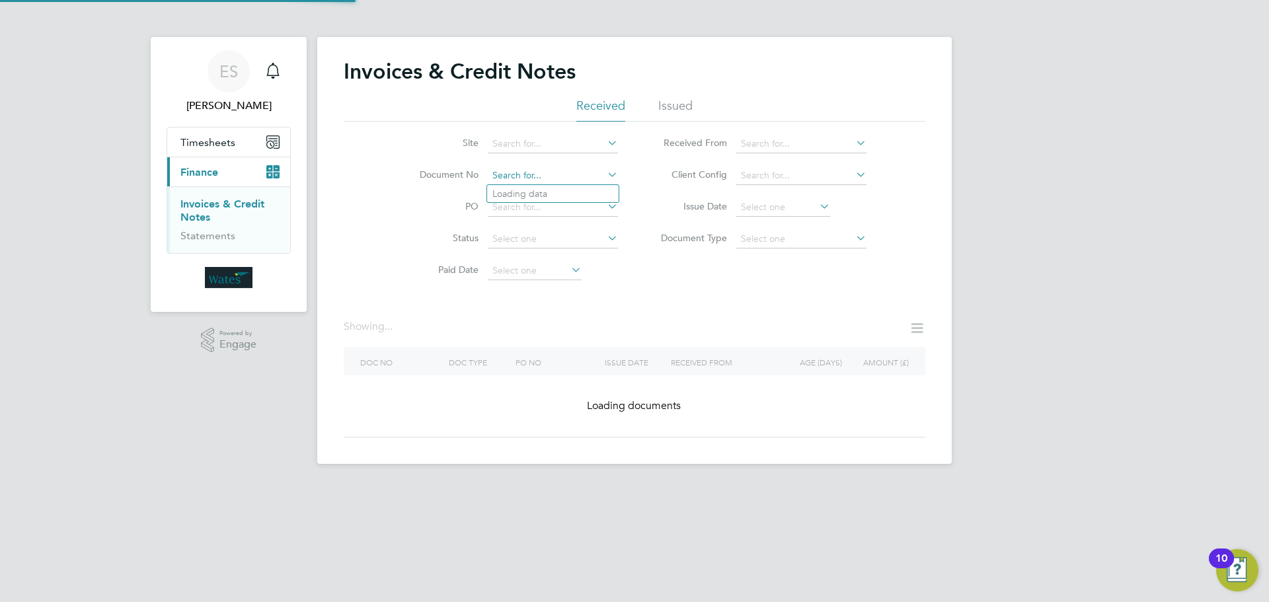
paste input "INV0047070"
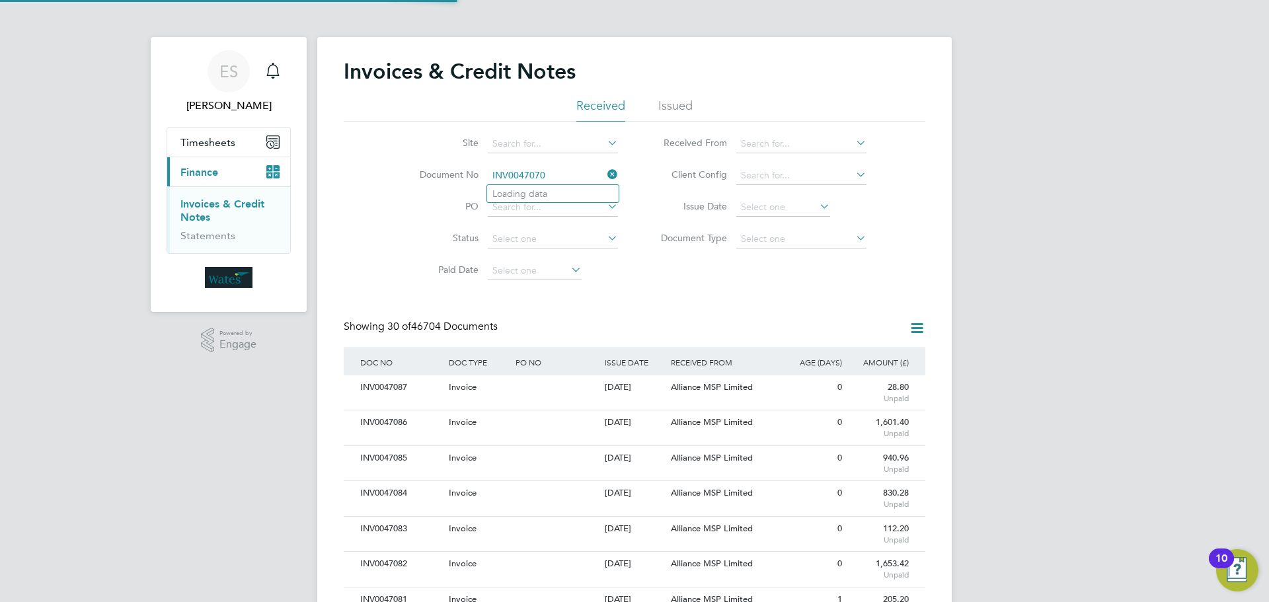
scroll to position [25, 90]
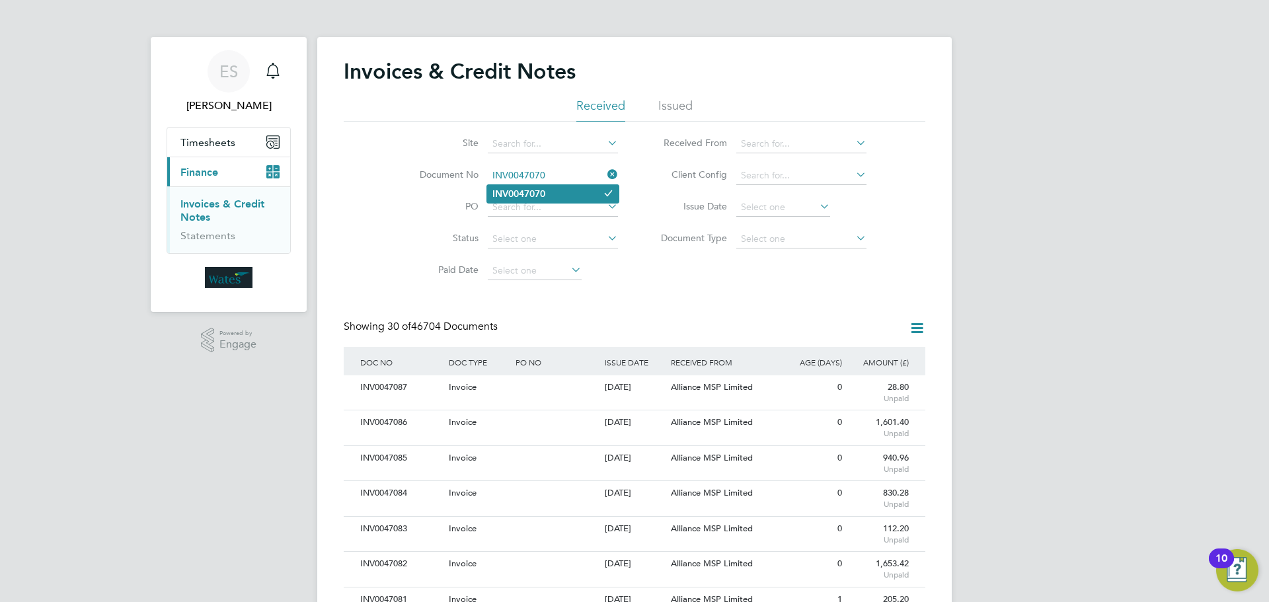
type input "INV0047070"
click at [501, 199] on li "INV0047070" at bounding box center [553, 194] width 132 height 18
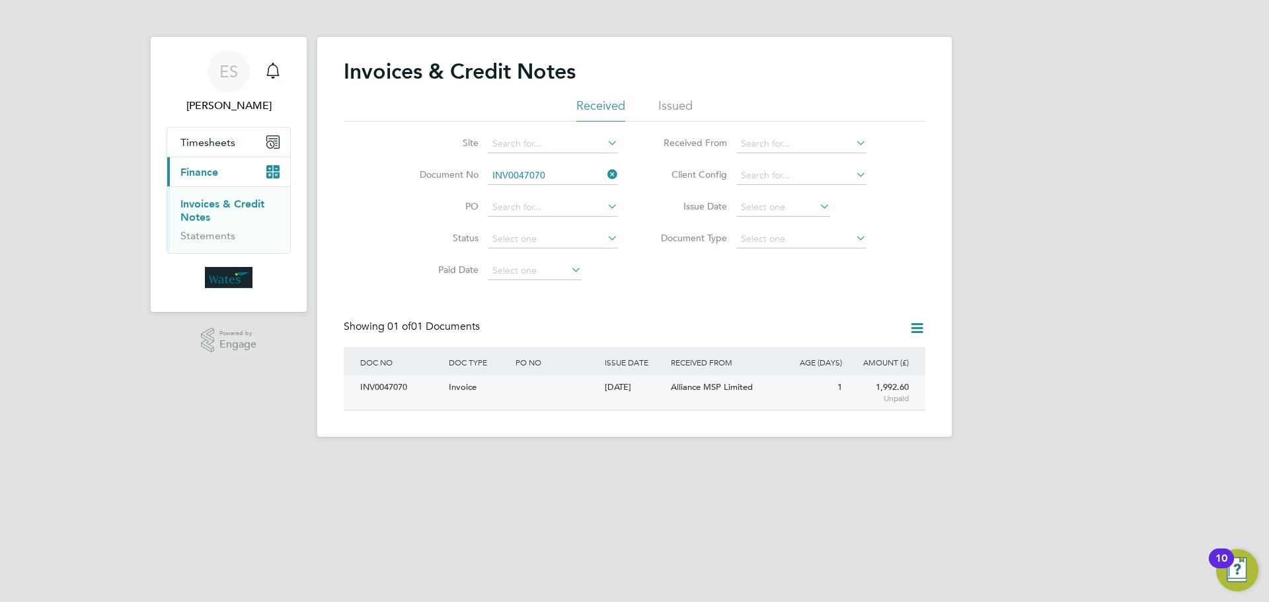
click at [379, 393] on div "INV0047070" at bounding box center [401, 388] width 89 height 24
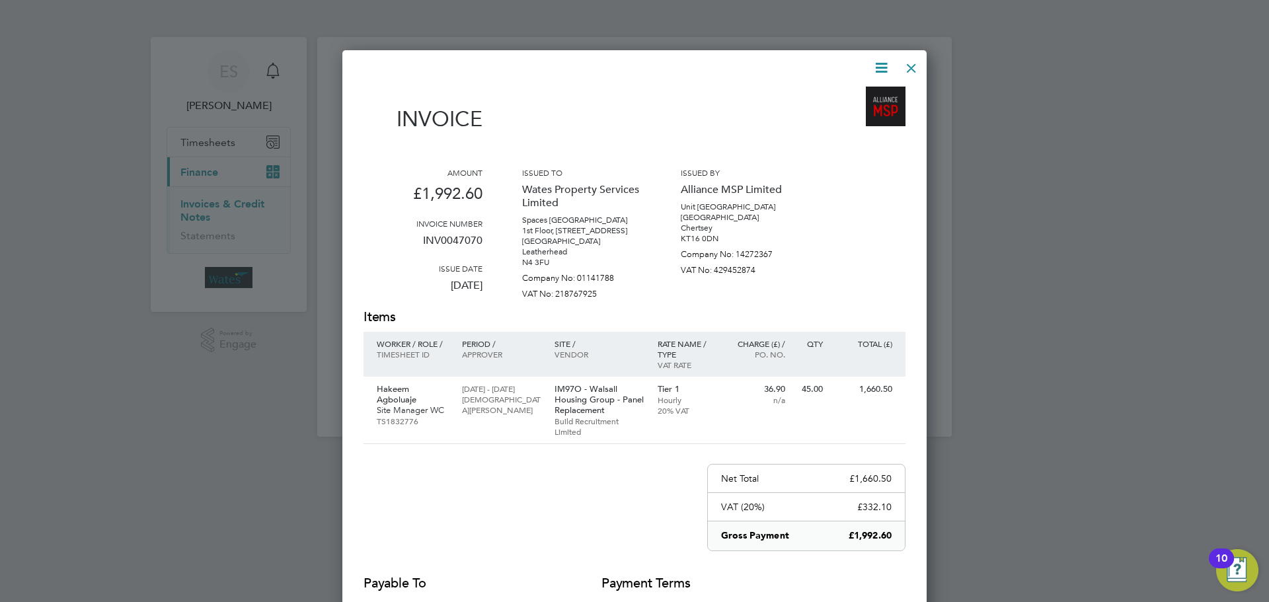
click at [883, 70] on icon at bounding box center [881, 68] width 17 height 17
click at [865, 95] on li "Download Invoice" at bounding box center [841, 99] width 91 height 19
click at [875, 67] on icon at bounding box center [881, 68] width 17 height 17
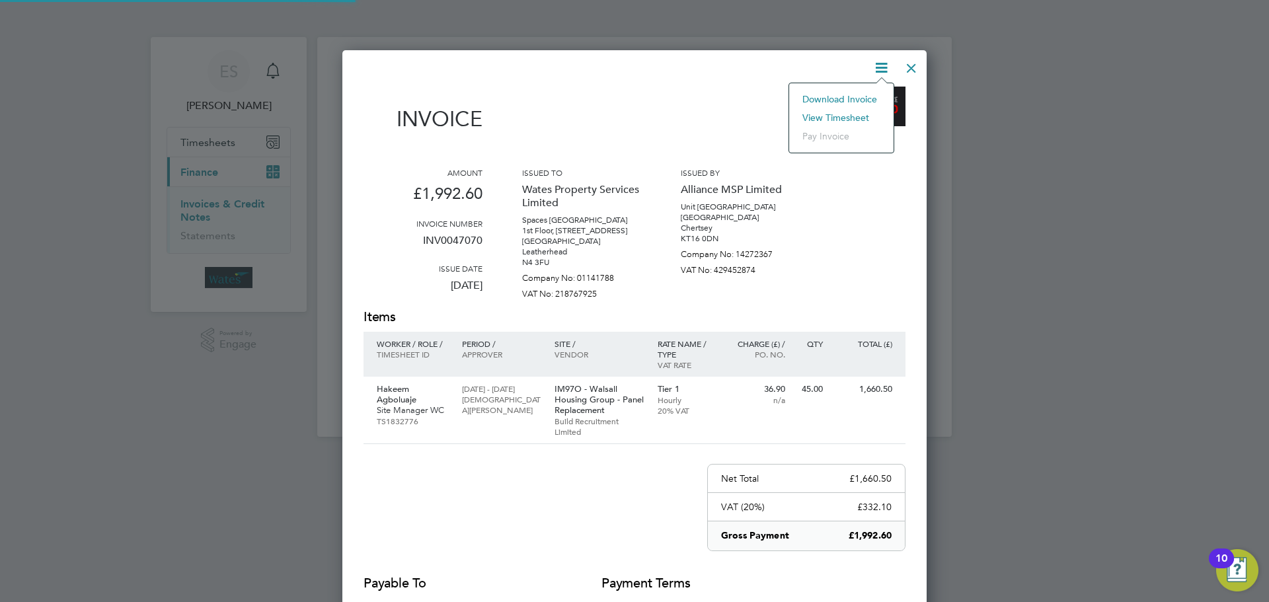
click at [846, 117] on li "View timesheet" at bounding box center [841, 117] width 91 height 19
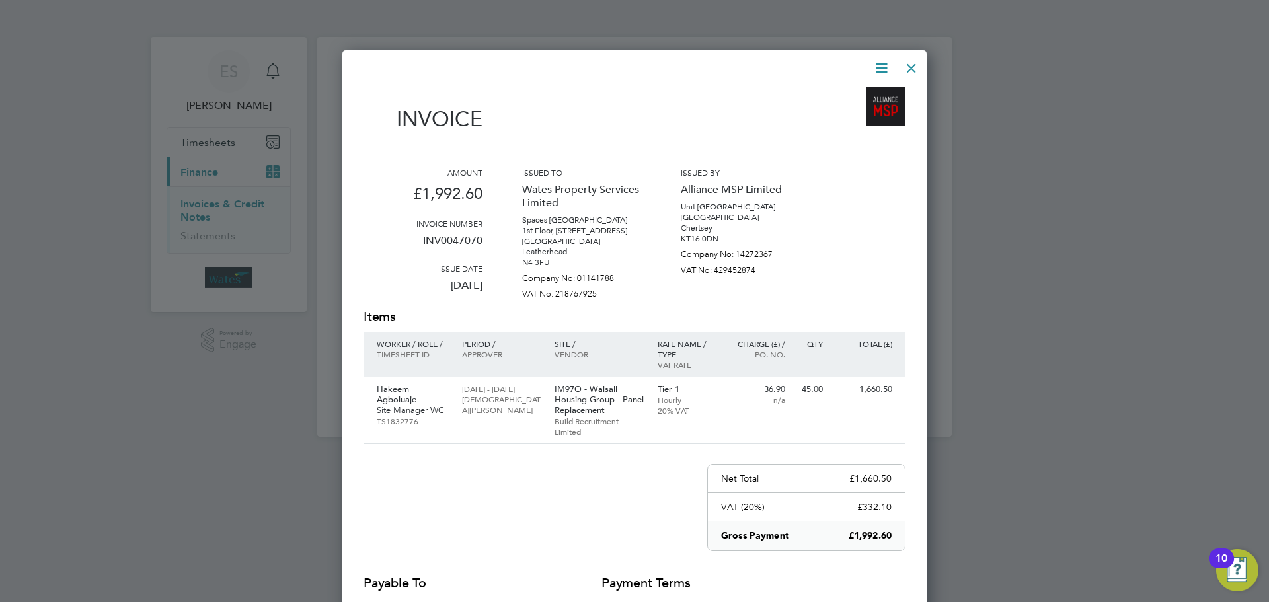
click at [912, 67] on div at bounding box center [912, 65] width 24 height 24
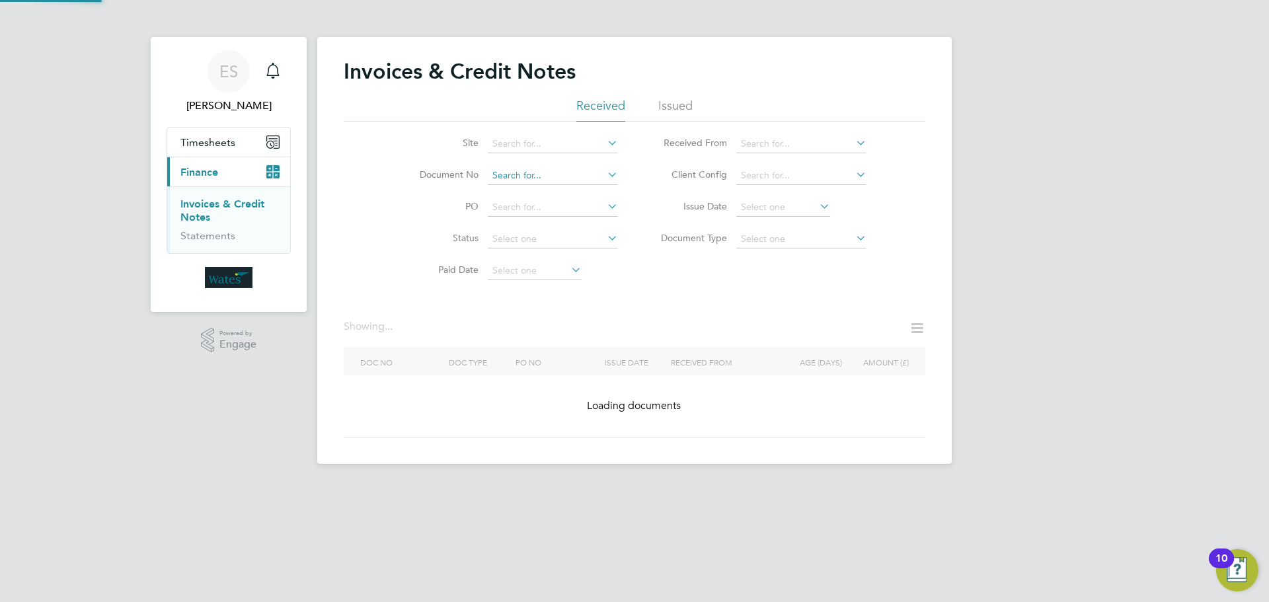
click at [559, 180] on input at bounding box center [553, 176] width 130 height 19
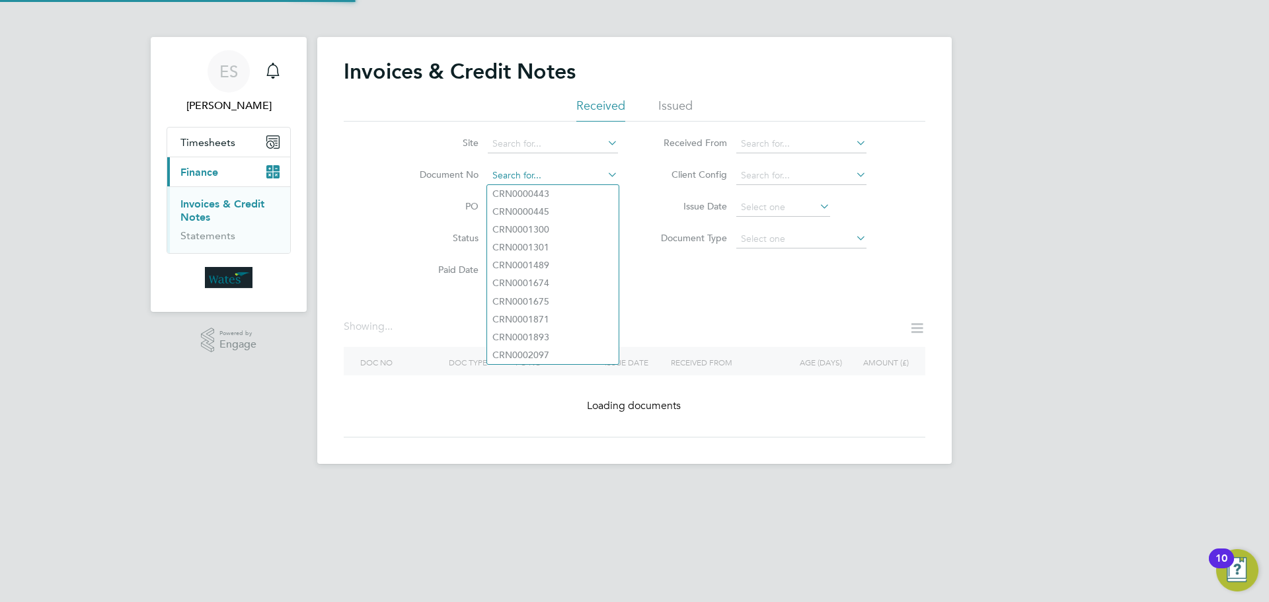
paste input "INV0047071"
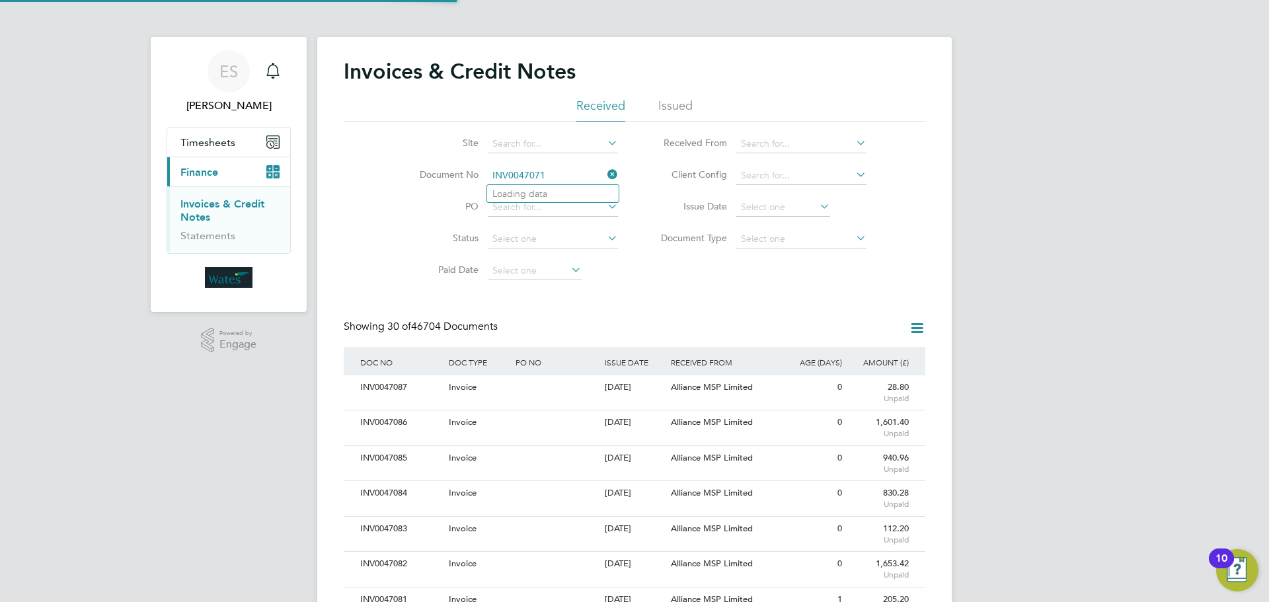
scroll to position [25, 90]
type input "INV0047071"
click at [536, 196] on b "INV0047071" at bounding box center [519, 193] width 53 height 11
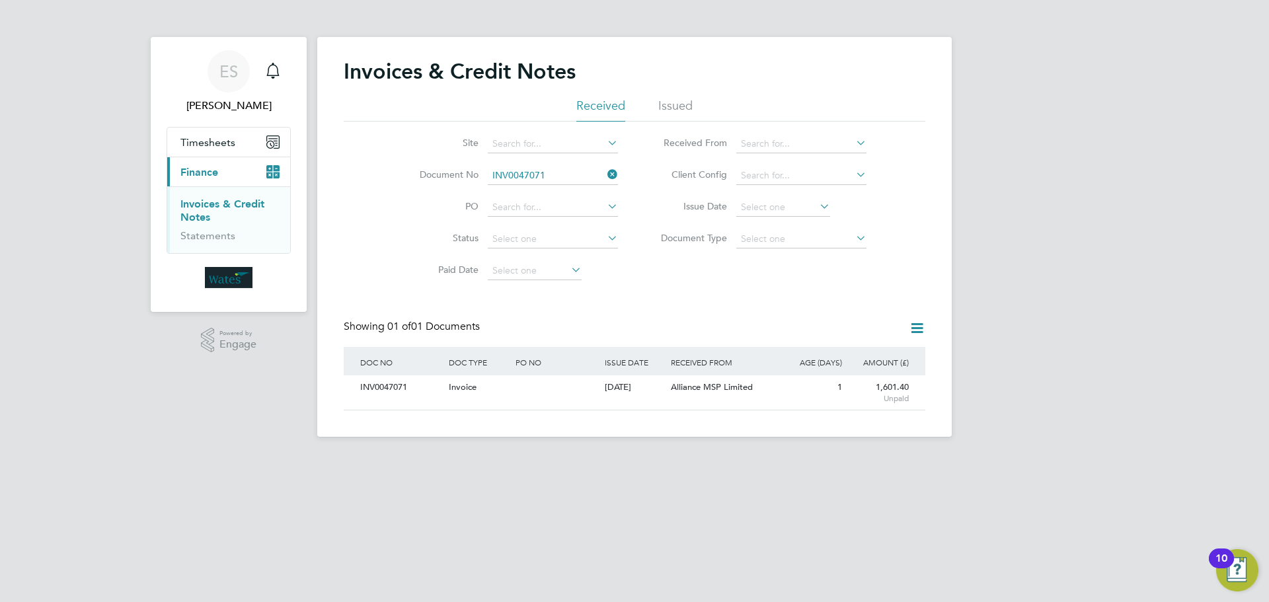
click at [401, 395] on div "INV0047071" at bounding box center [401, 388] width 89 height 24
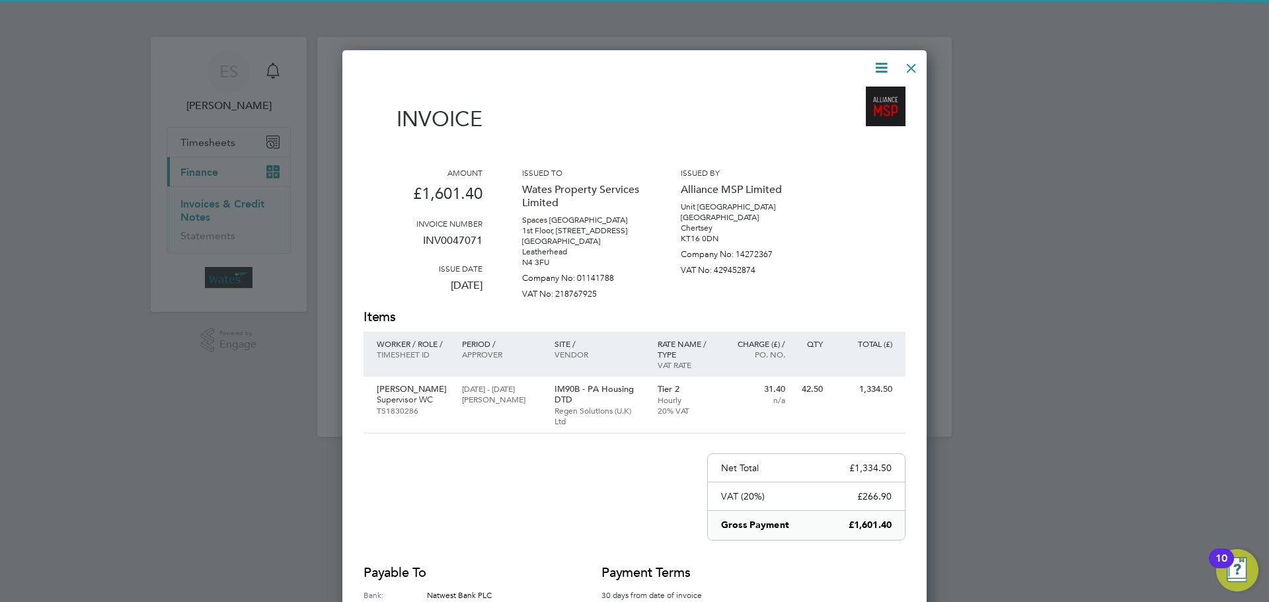
click at [883, 63] on icon at bounding box center [881, 68] width 17 height 17
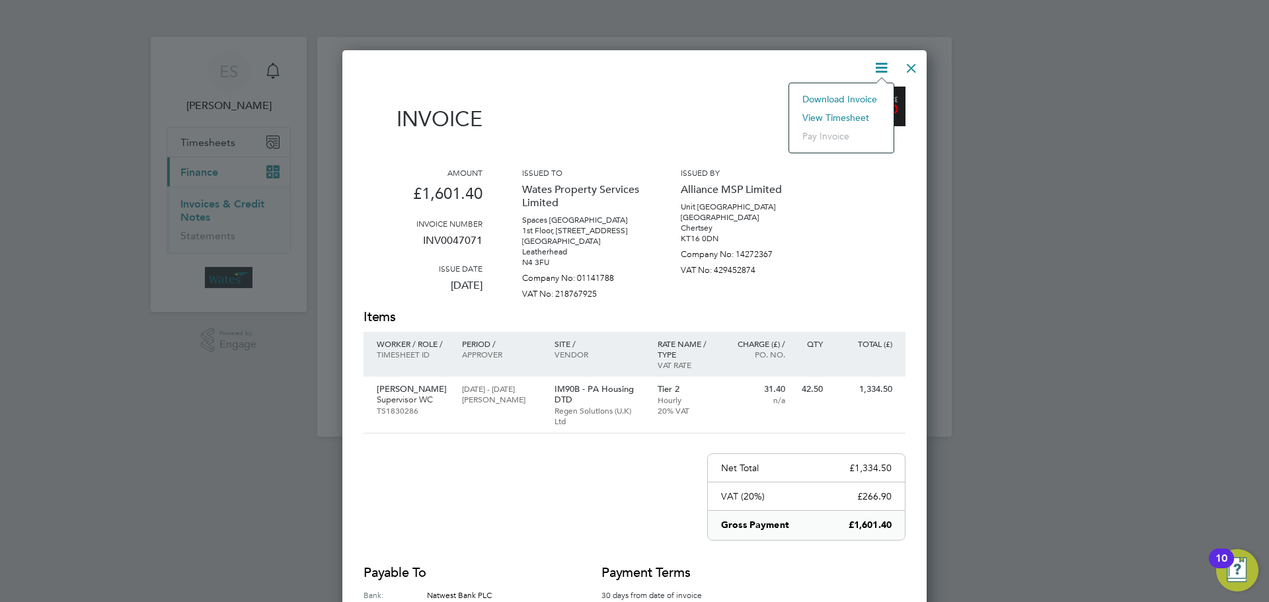
click at [869, 94] on li "Download Invoice" at bounding box center [841, 99] width 91 height 19
click at [885, 60] on icon at bounding box center [881, 68] width 17 height 17
click at [848, 118] on li "View timesheet" at bounding box center [841, 117] width 91 height 19
click at [900, 61] on div at bounding box center [912, 65] width 24 height 24
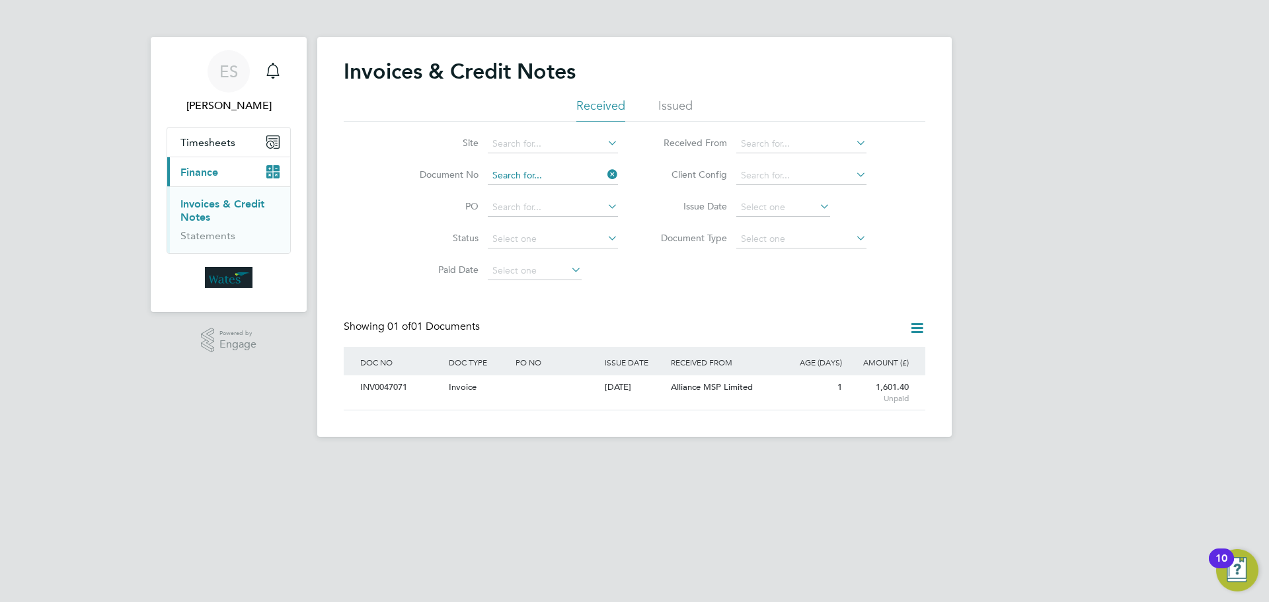
click at [512, 170] on input at bounding box center [553, 176] width 130 height 19
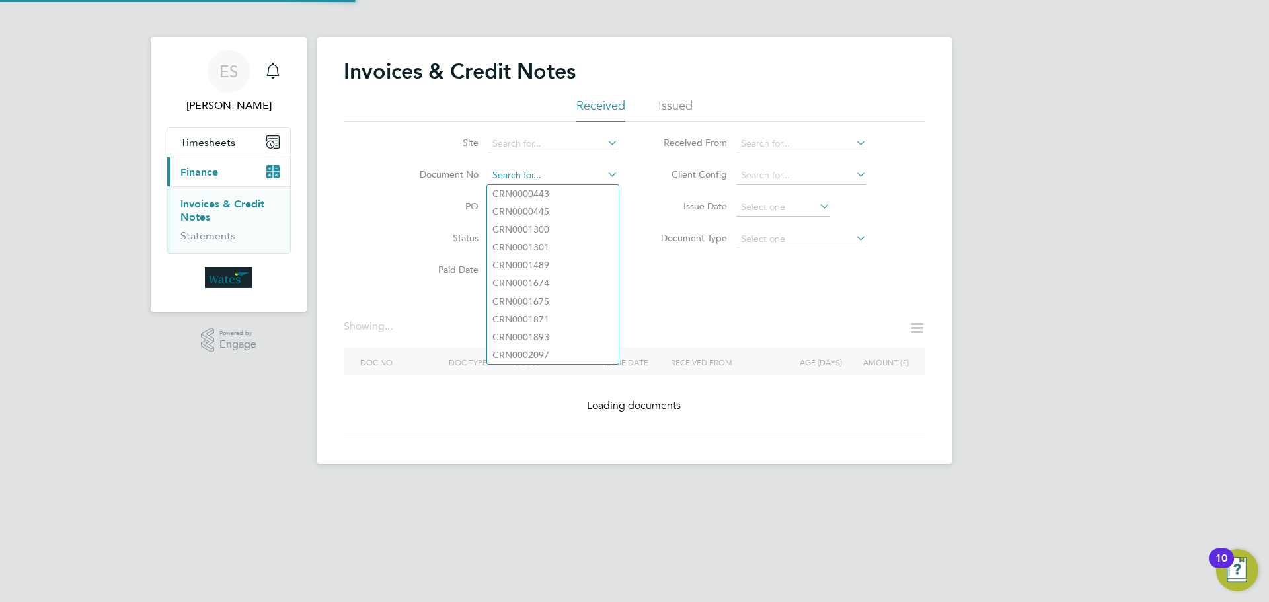
paste input "INV0047072"
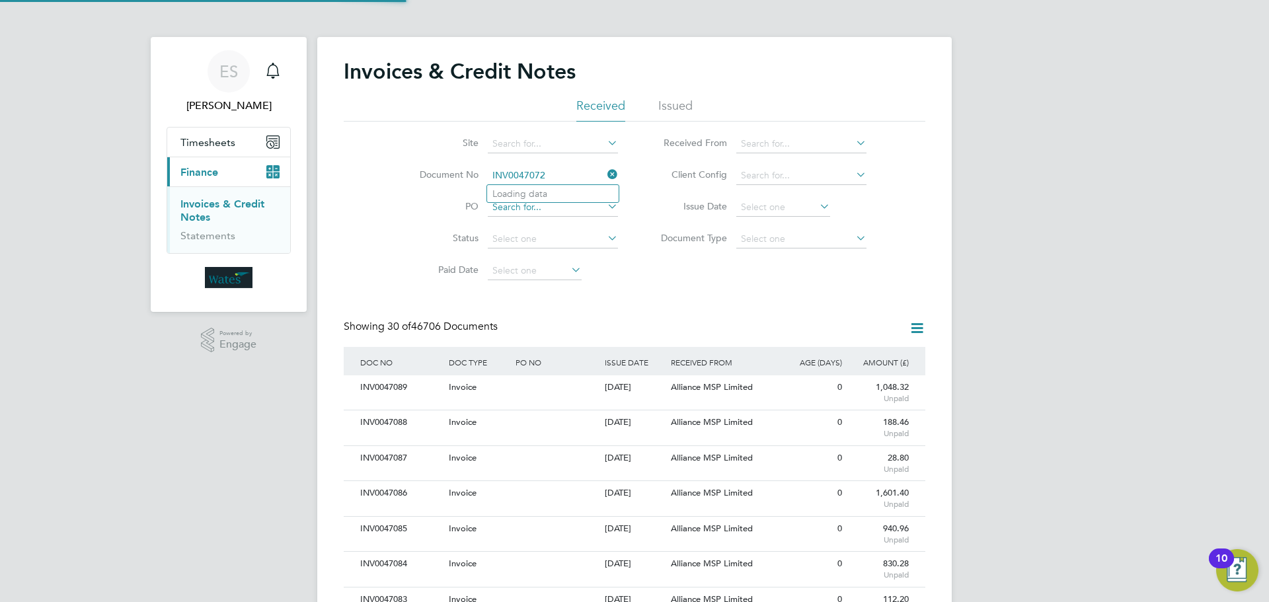
scroll to position [25, 90]
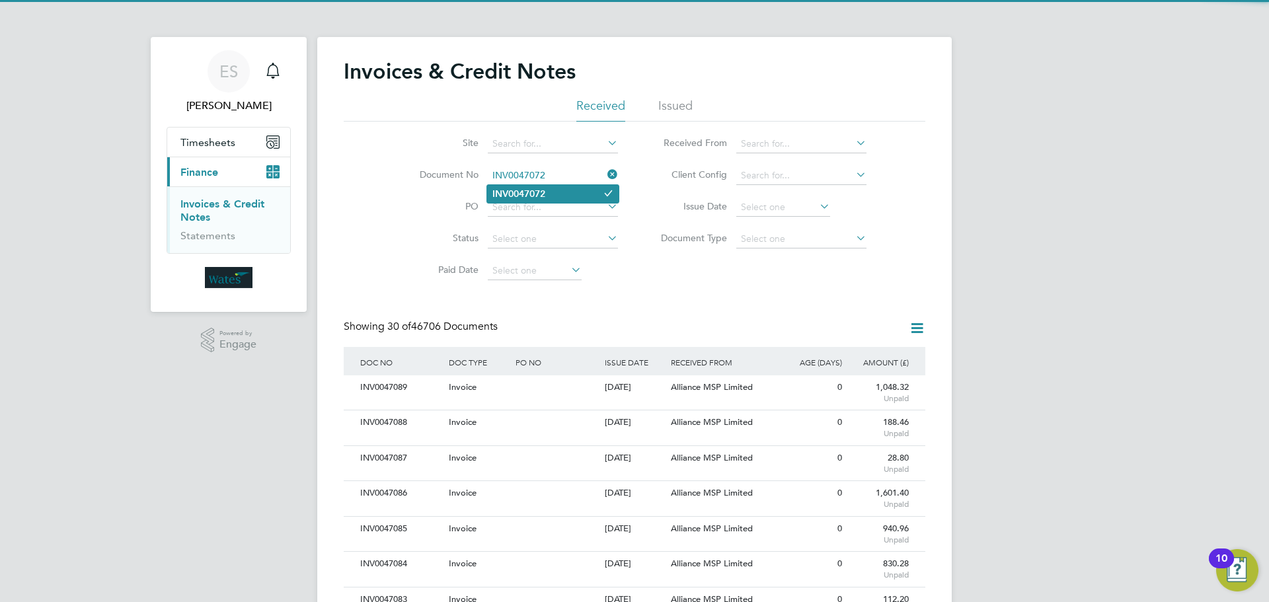
type input "INV0047072"
click at [532, 196] on b "INV0047072" at bounding box center [519, 193] width 53 height 11
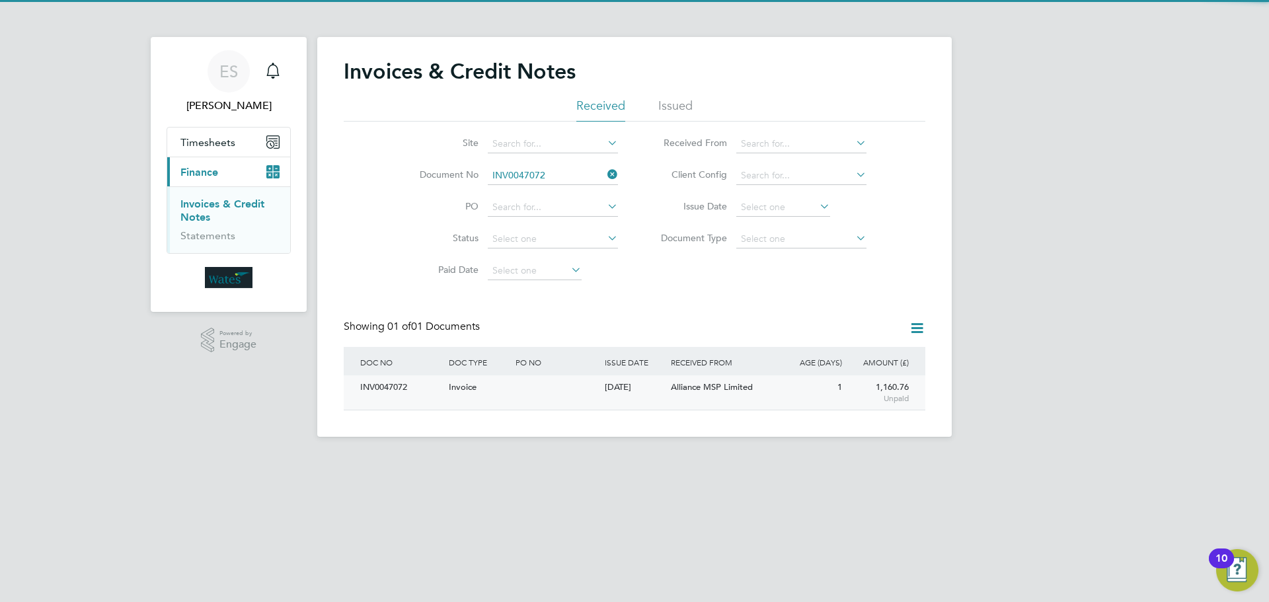
click at [387, 387] on div "INV0047072" at bounding box center [401, 388] width 89 height 24
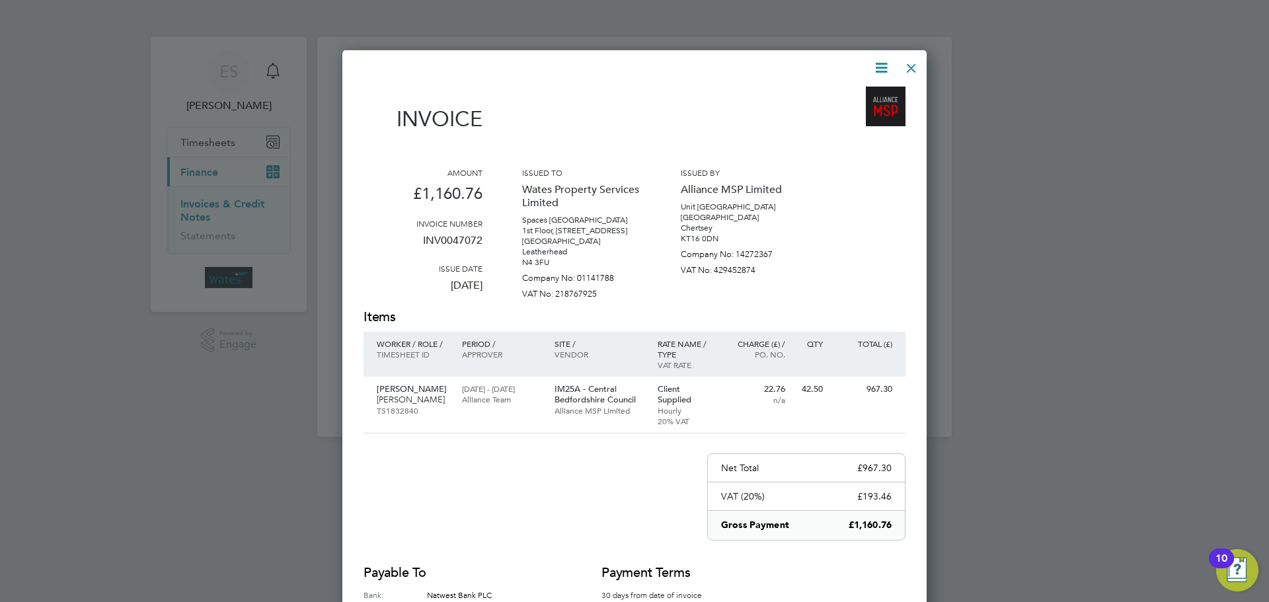
click at [881, 63] on icon at bounding box center [881, 68] width 17 height 17
click at [861, 97] on li "Download Invoice" at bounding box center [841, 99] width 91 height 19
click at [879, 60] on icon at bounding box center [881, 68] width 17 height 17
click at [830, 110] on li "View timesheet" at bounding box center [841, 117] width 91 height 19
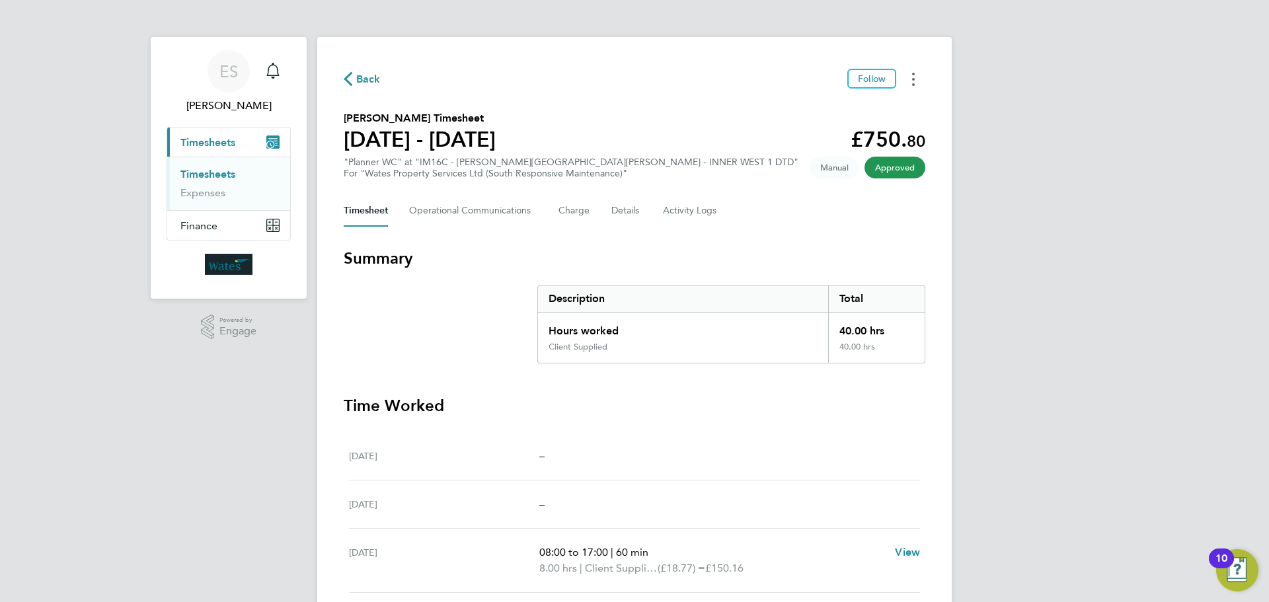
click at [914, 78] on circle "Timesheets Menu" at bounding box center [913, 79] width 3 height 3
click at [877, 112] on link "Download timesheet" at bounding box center [846, 108] width 159 height 26
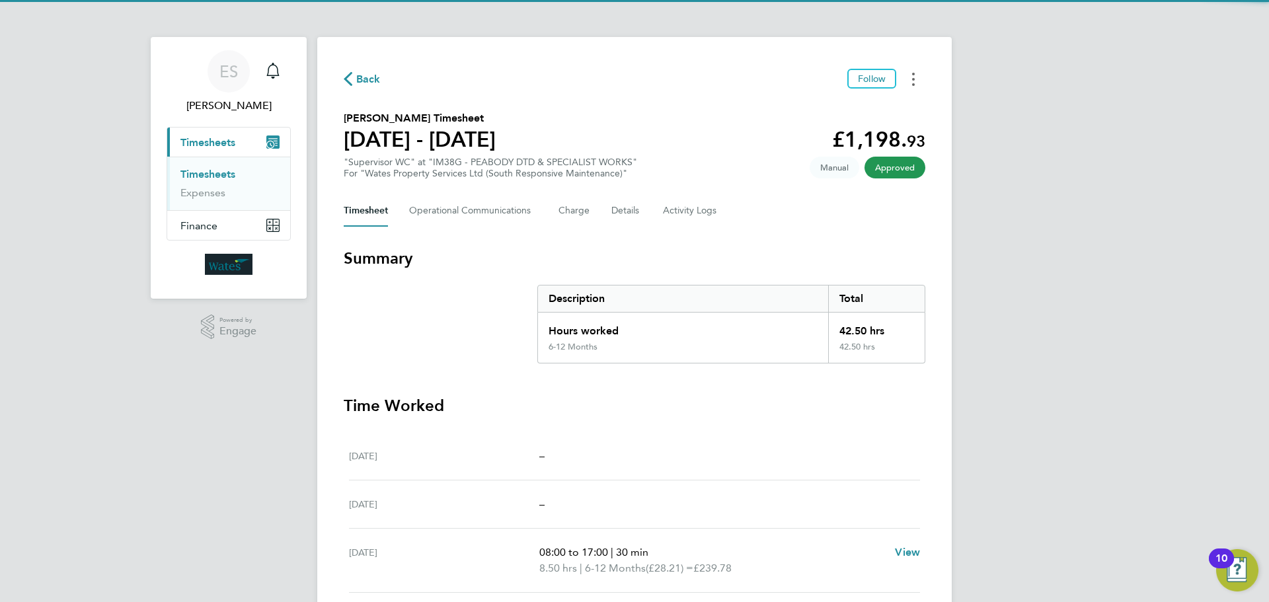
click at [906, 85] on button "Timesheets Menu" at bounding box center [914, 79] width 24 height 20
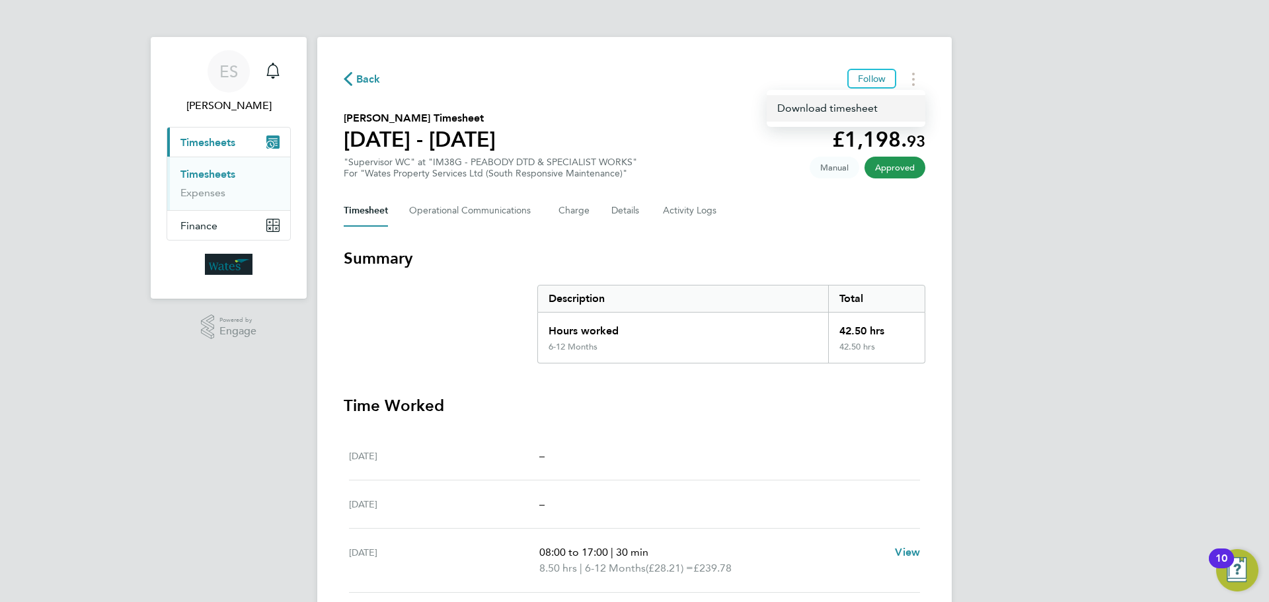
click at [877, 109] on link "Download timesheet" at bounding box center [846, 108] width 159 height 26
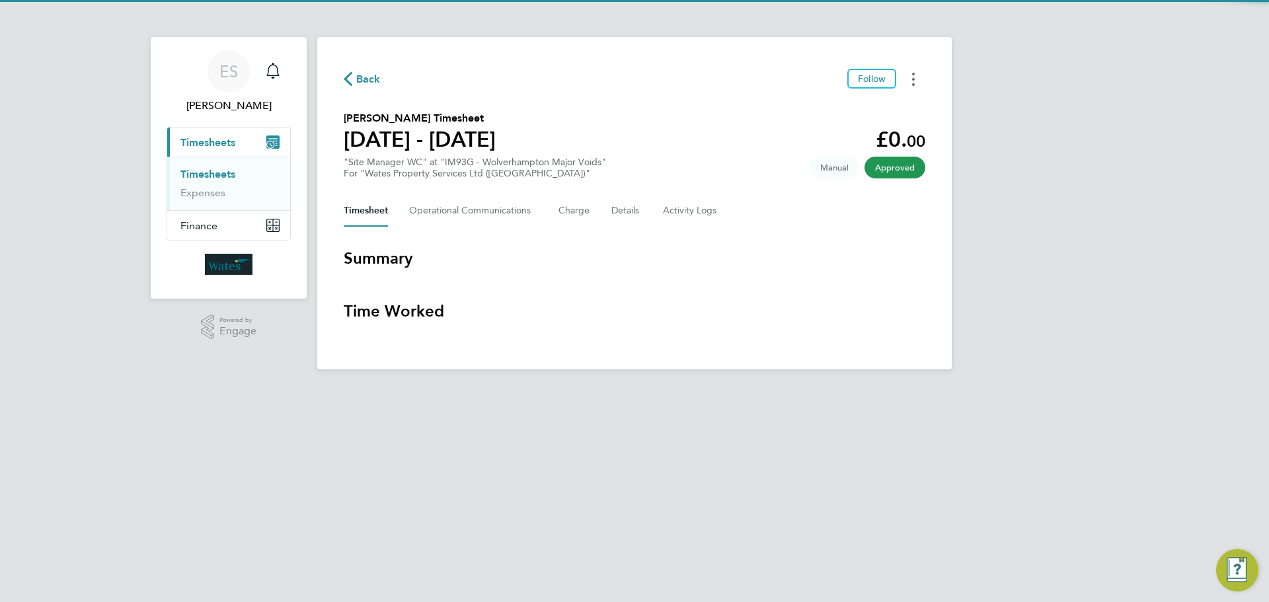
click at [908, 78] on button "Timesheets Menu" at bounding box center [914, 79] width 24 height 20
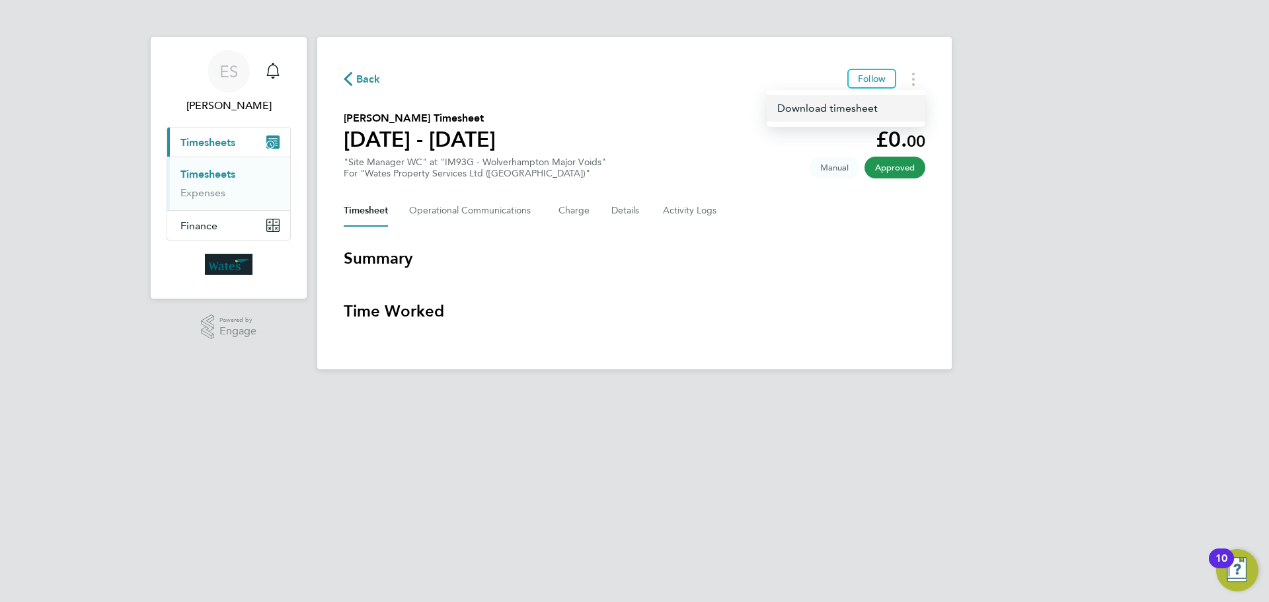
click at [904, 108] on link "Download timesheet" at bounding box center [846, 108] width 159 height 26
click at [900, 74] on div "Back Follow" at bounding box center [635, 79] width 582 height 20
click at [914, 82] on icon "Timesheets Menu" at bounding box center [913, 79] width 3 height 13
click at [852, 106] on link "Download timesheet" at bounding box center [846, 108] width 159 height 26
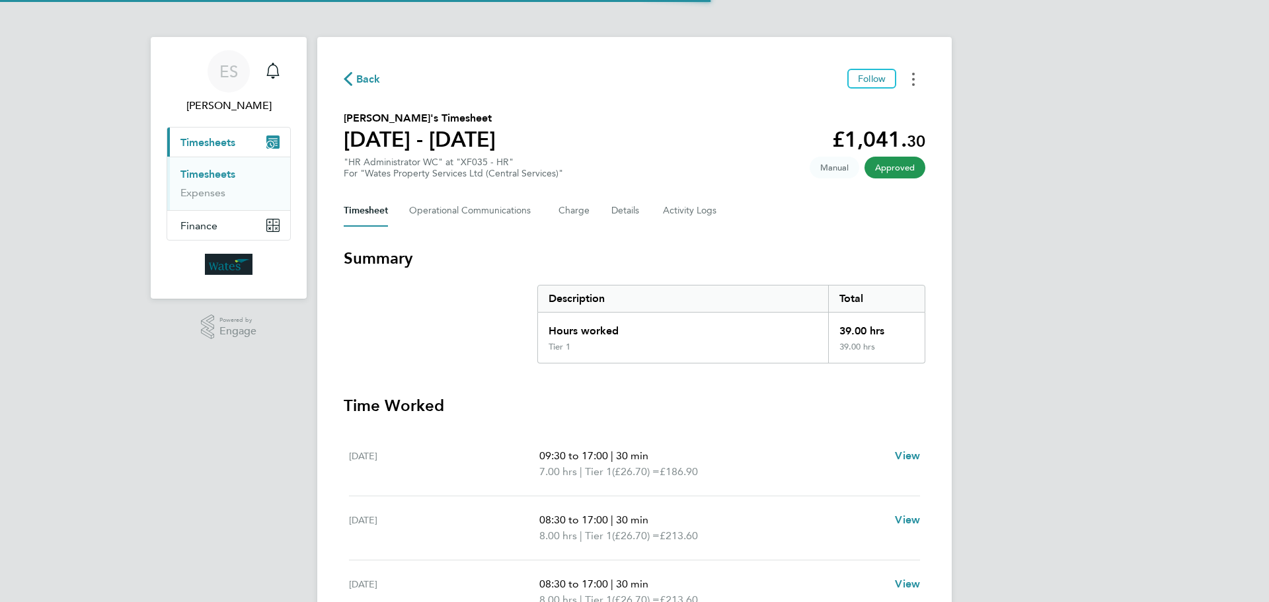
click at [912, 77] on icon "Timesheets Menu" at bounding box center [913, 79] width 3 height 13
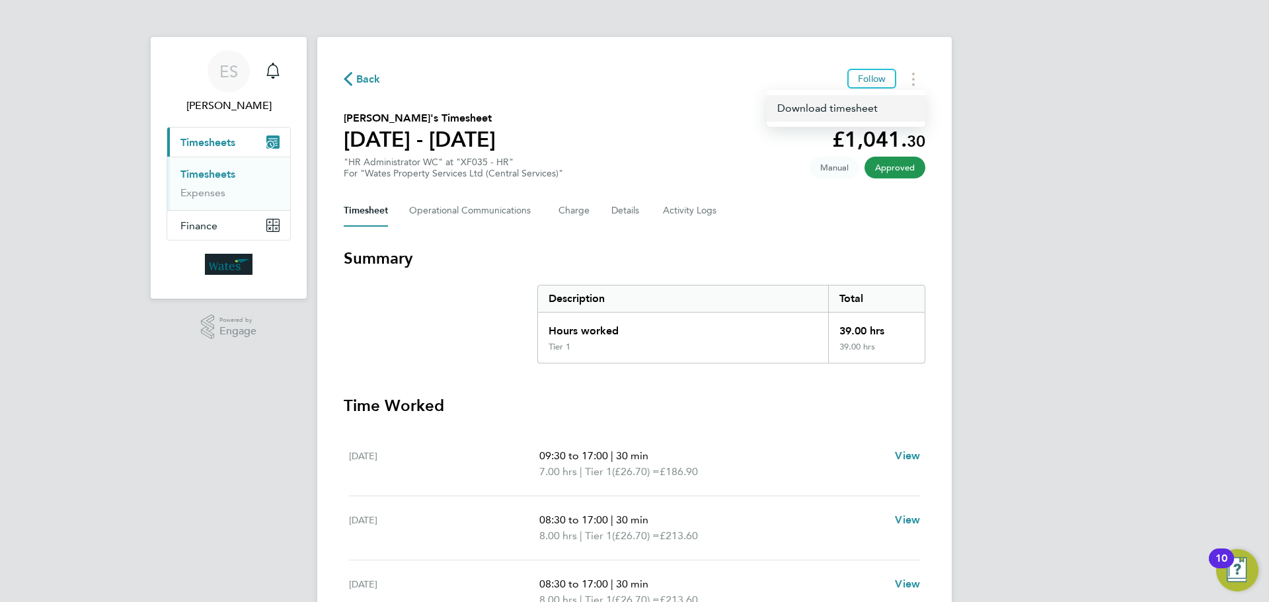
click at [895, 110] on link "Download timesheet" at bounding box center [846, 108] width 159 height 26
click at [917, 79] on button "Timesheets Menu" at bounding box center [914, 79] width 24 height 20
click at [880, 104] on link "Download timesheet" at bounding box center [846, 108] width 159 height 26
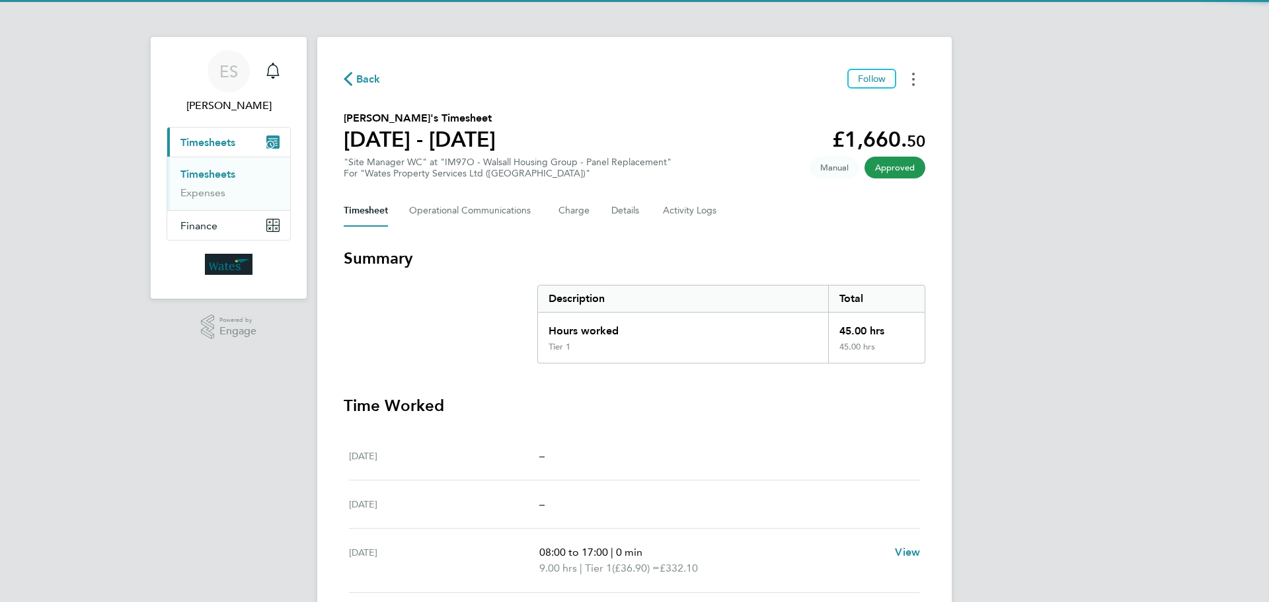
click at [912, 83] on button "Timesheets Menu" at bounding box center [914, 79] width 24 height 20
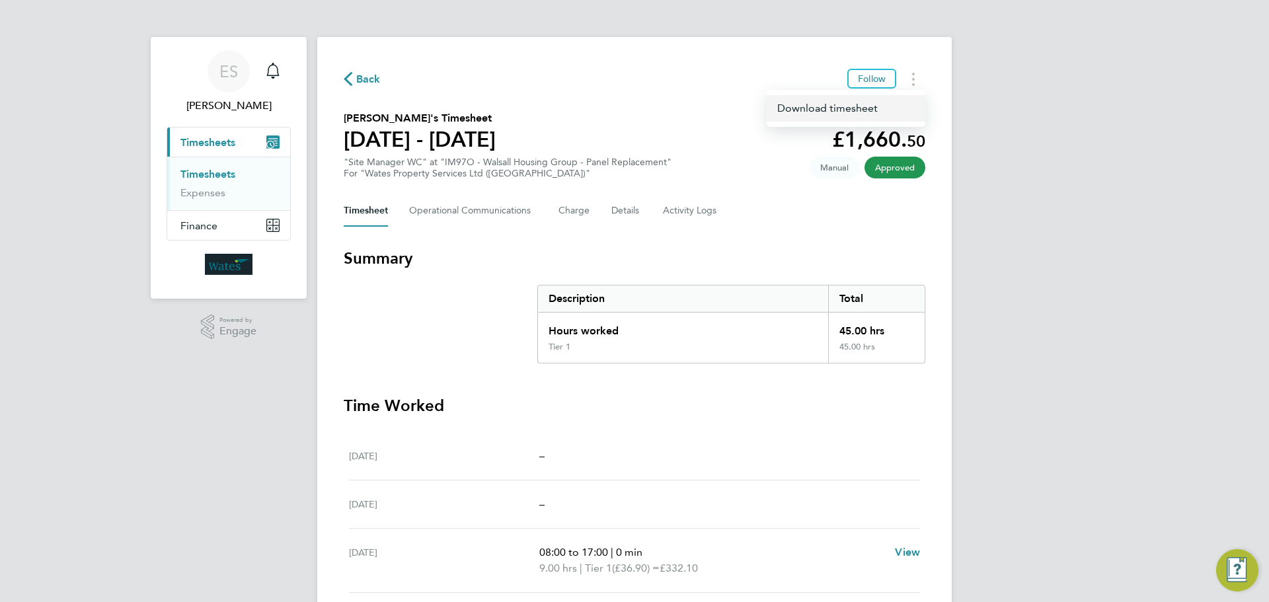
click at [892, 108] on link "Download timesheet" at bounding box center [846, 108] width 159 height 26
click at [908, 89] on div "Back Follow [PERSON_NAME] Timesheet [DATE] - [DATE] £1,334. 50 "Supervisor WC" …" at bounding box center [634, 459] width 635 height 844
click at [910, 82] on button "Timesheets Menu" at bounding box center [914, 79] width 24 height 20
click at [887, 114] on link "Download timesheet" at bounding box center [846, 108] width 159 height 26
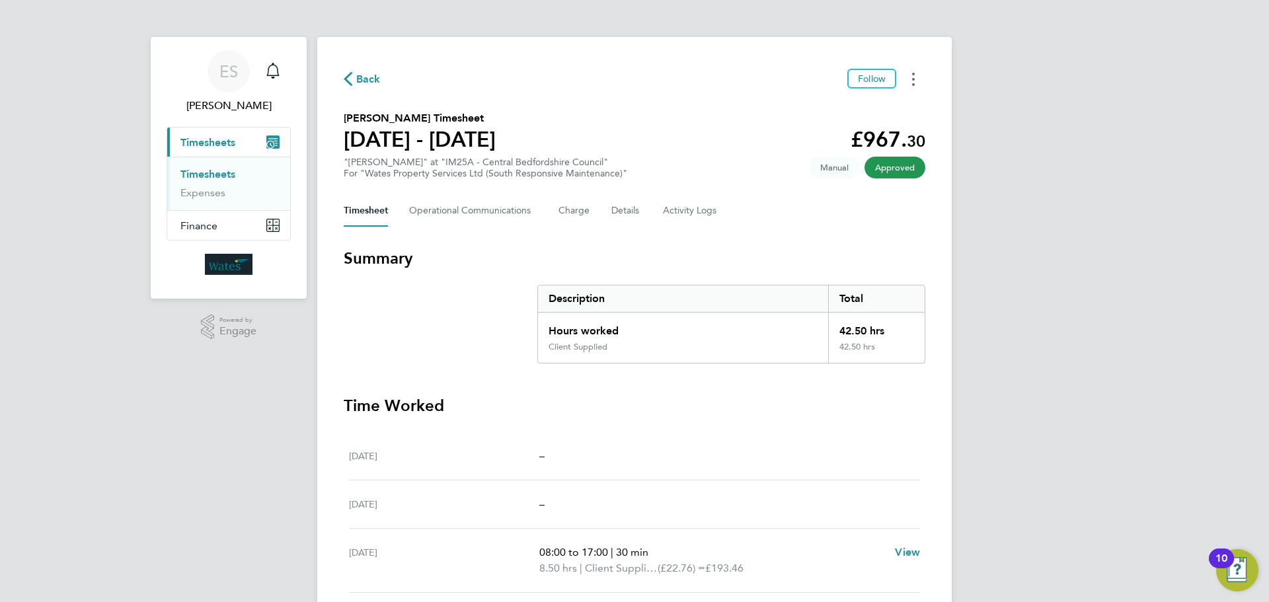
click at [916, 79] on button "Timesheets Menu" at bounding box center [914, 79] width 24 height 20
drag, startPoint x: 902, startPoint y: 89, endPoint x: 873, endPoint y: 104, distance: 31.9
click at [873, 104] on link "Download timesheet" at bounding box center [846, 108] width 159 height 26
